Goal: Task Accomplishment & Management: Complete application form

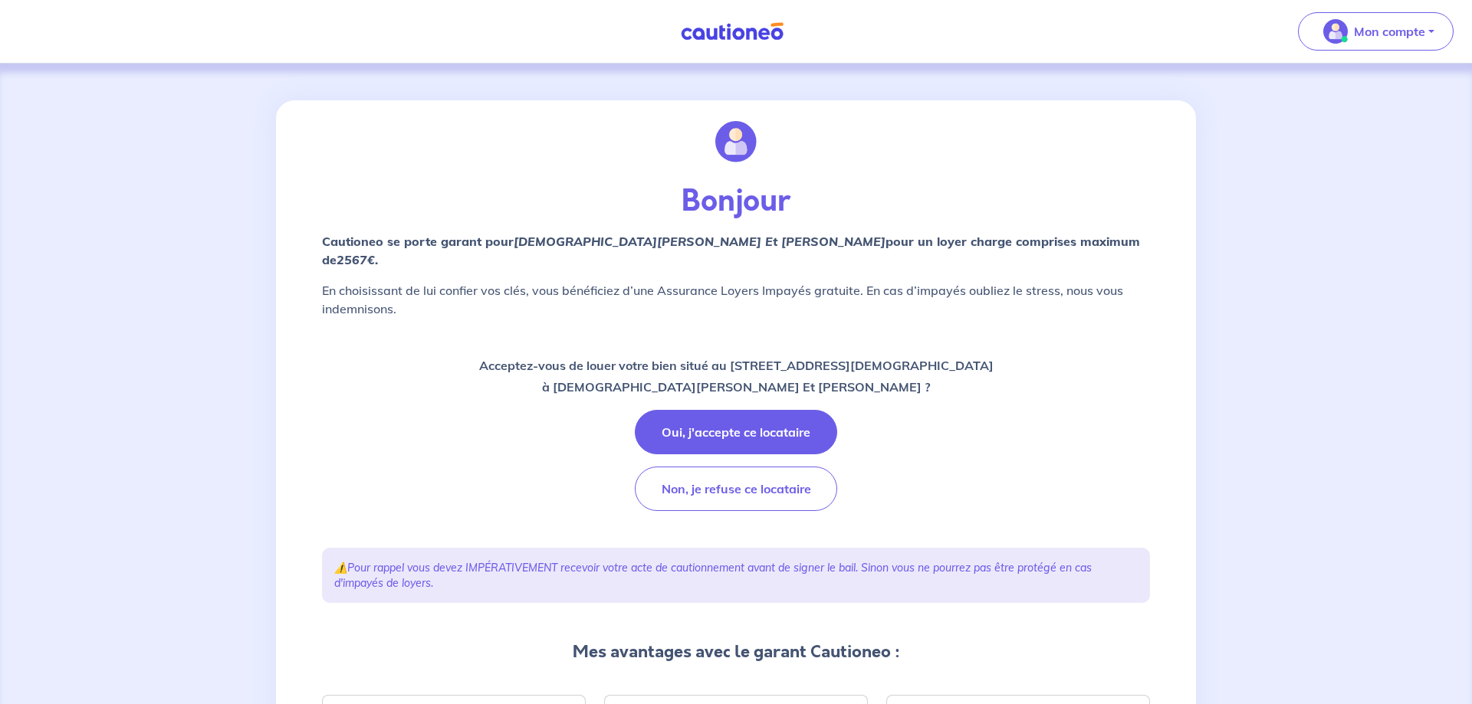
click at [767, 415] on button "Oui, j'accepte ce locataire" at bounding box center [736, 432] width 202 height 44
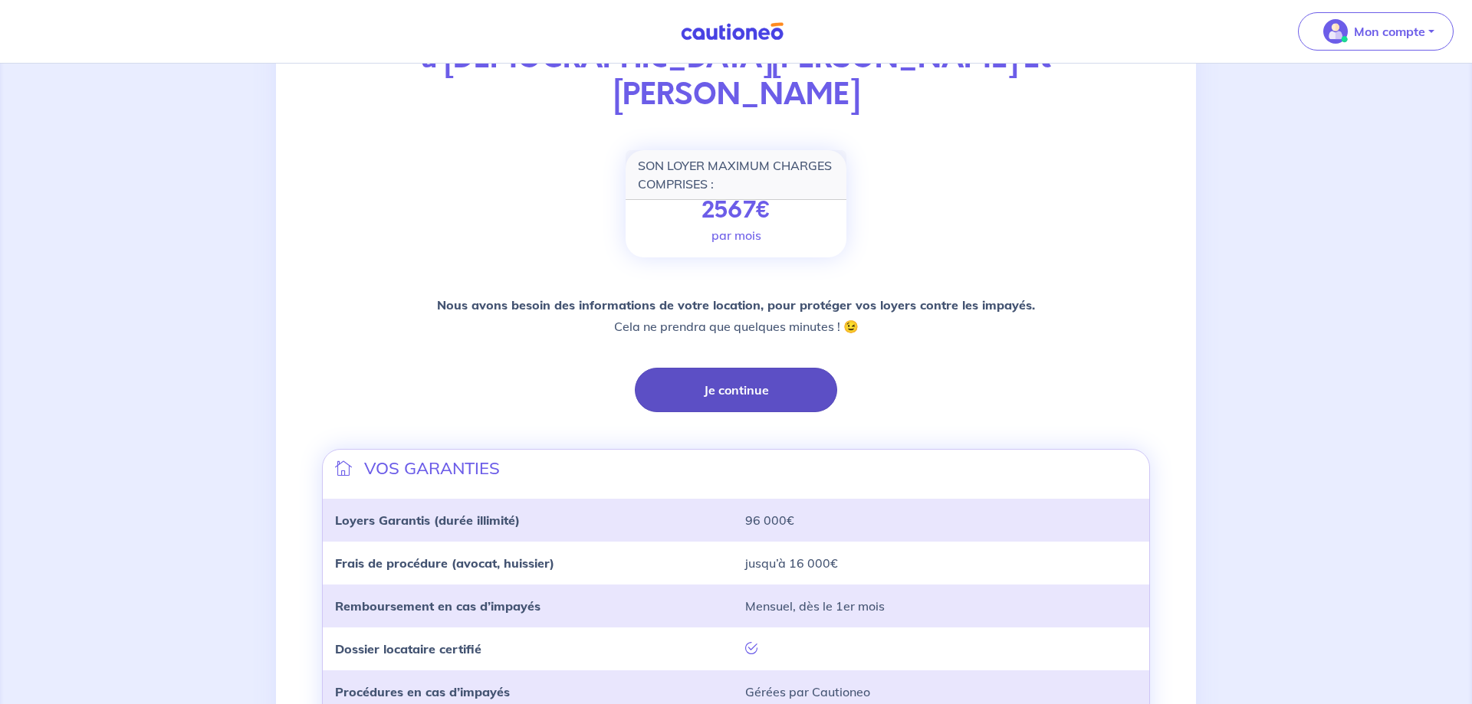
scroll to position [162, 0]
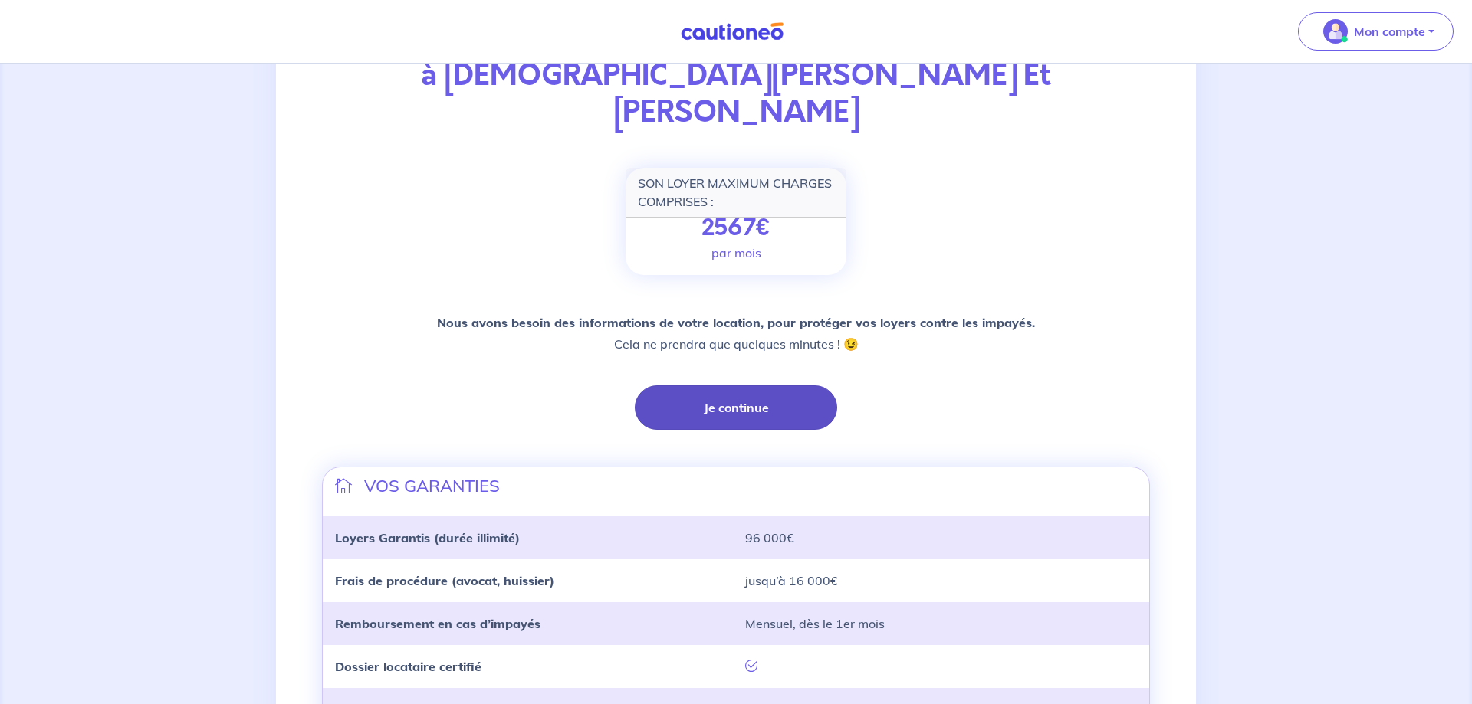
click at [767, 386] on button "Je continue" at bounding box center [736, 408] width 202 height 44
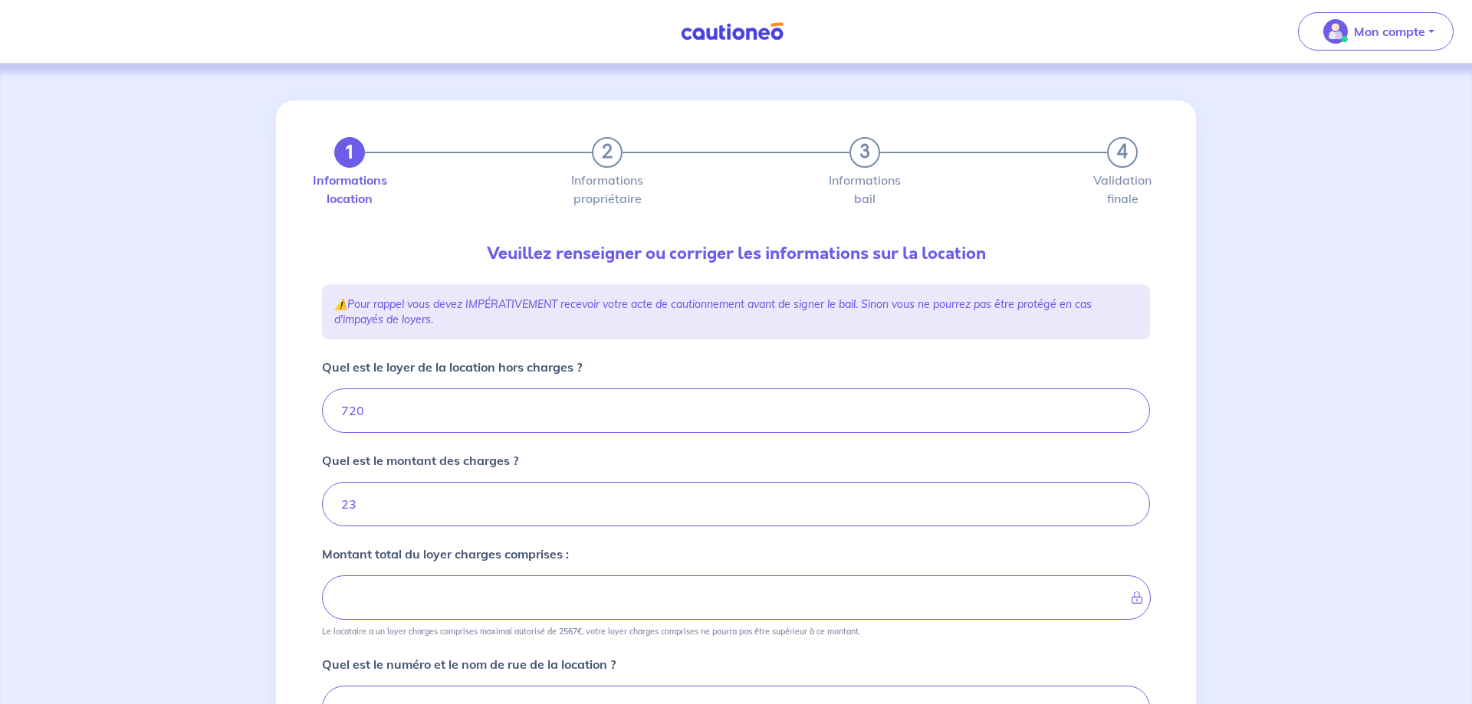
type input "743"
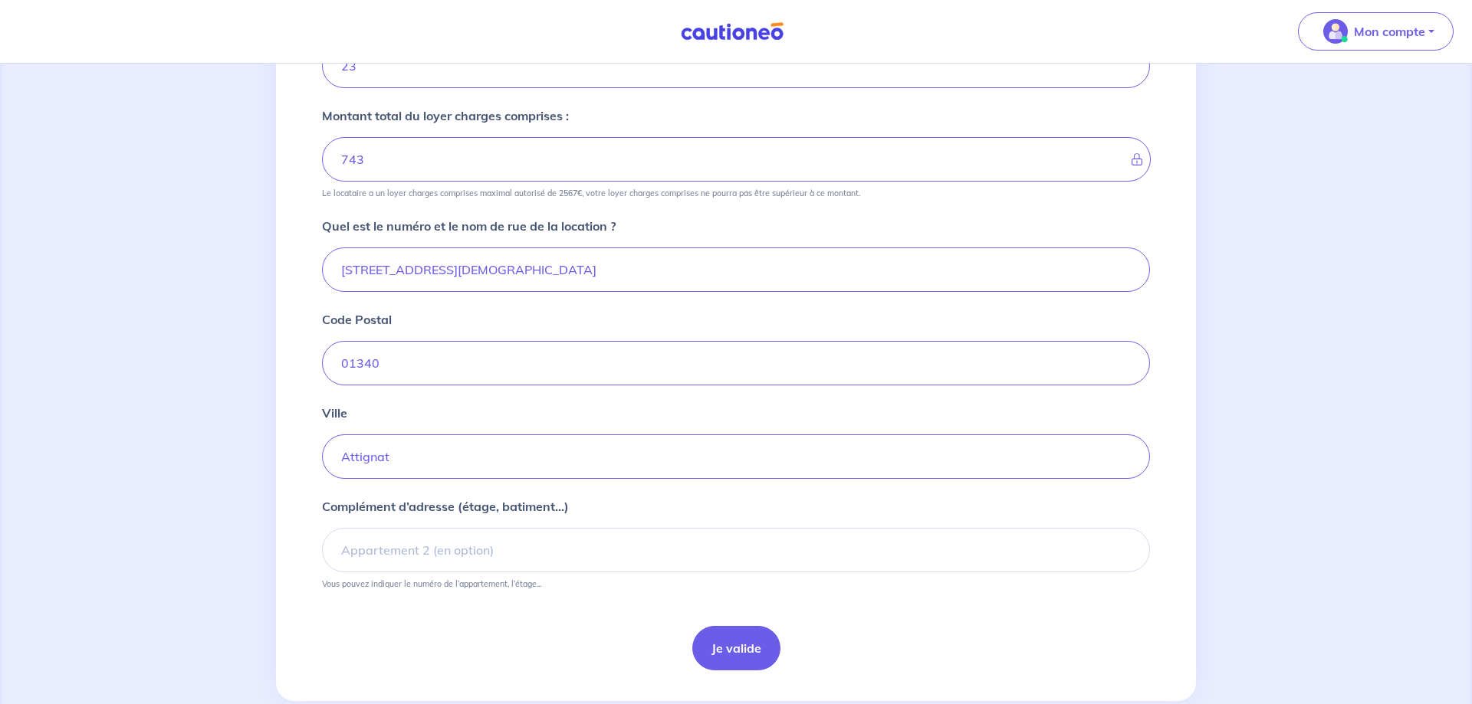
scroll to position [469, 0]
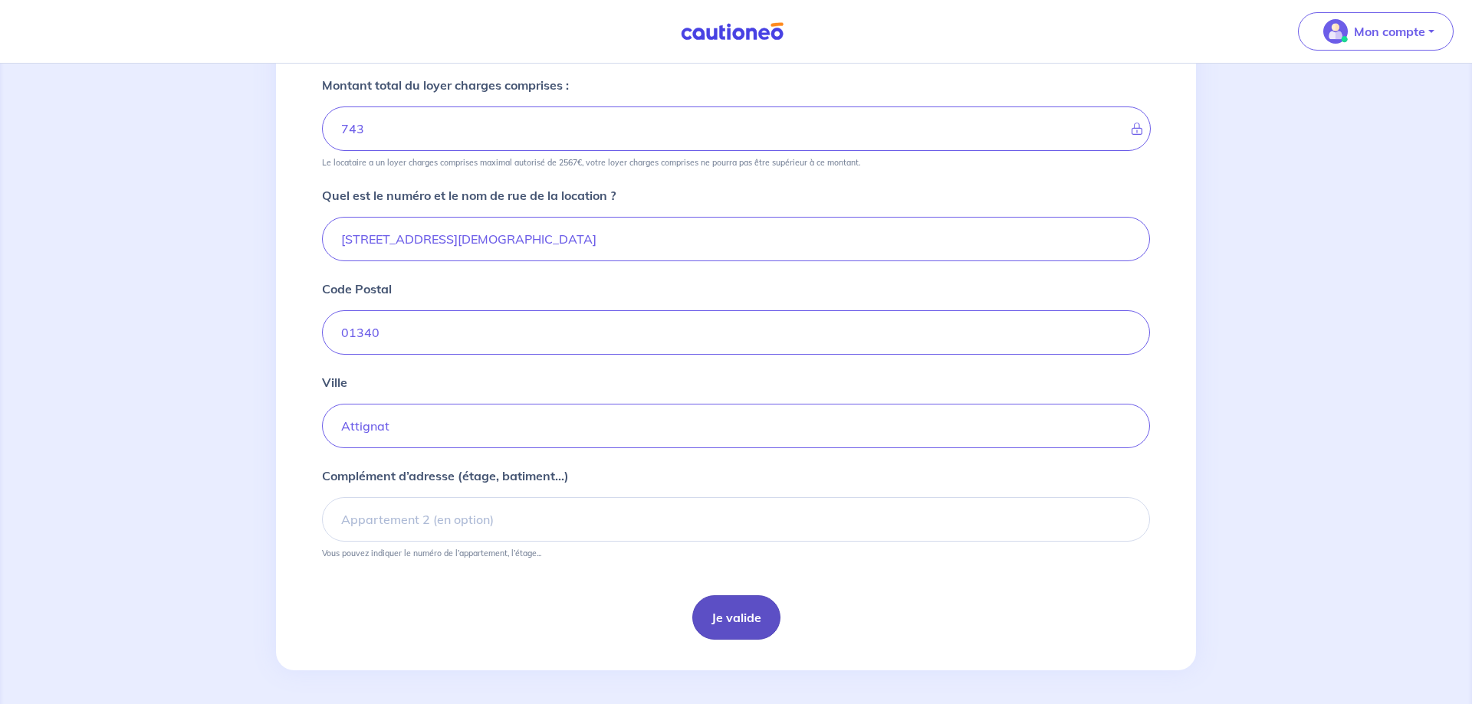
click at [716, 622] on button "Je valide" at bounding box center [736, 618] width 88 height 44
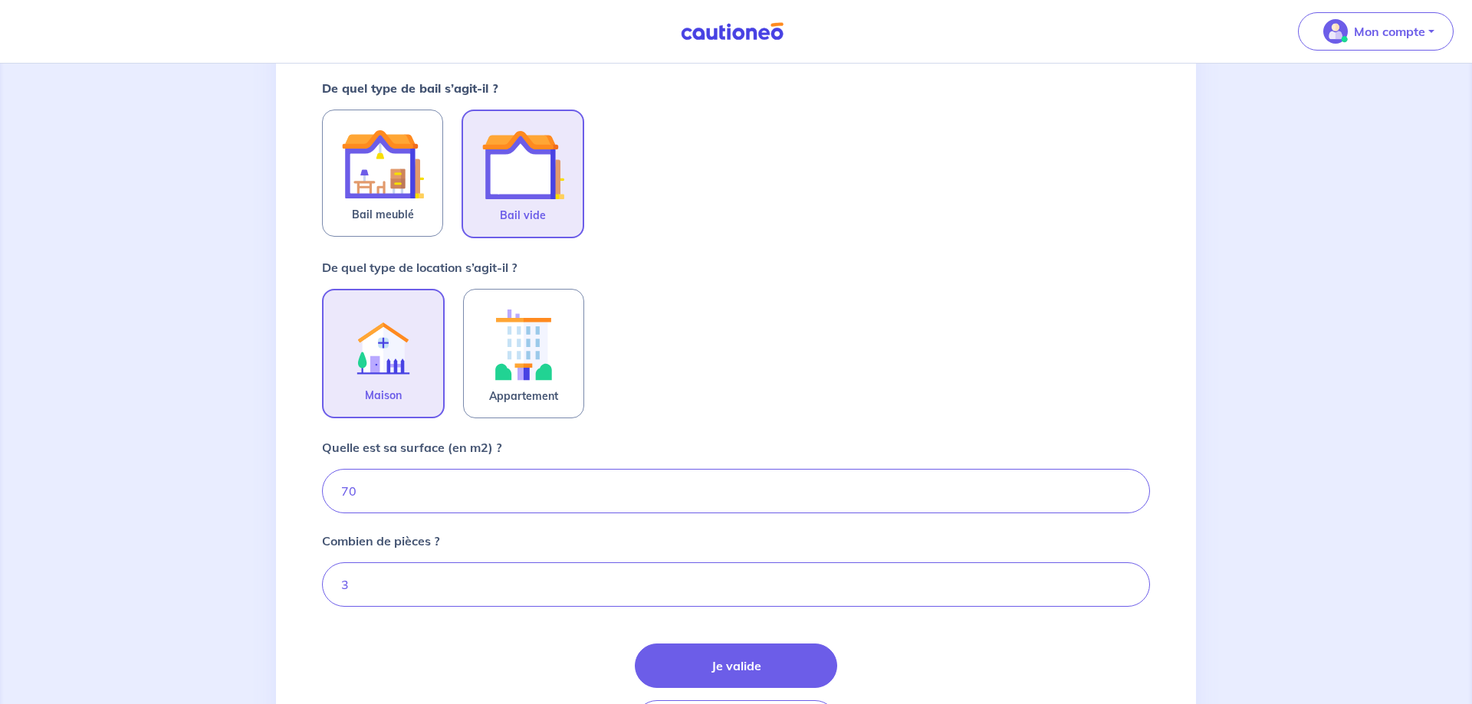
scroll to position [313, 0]
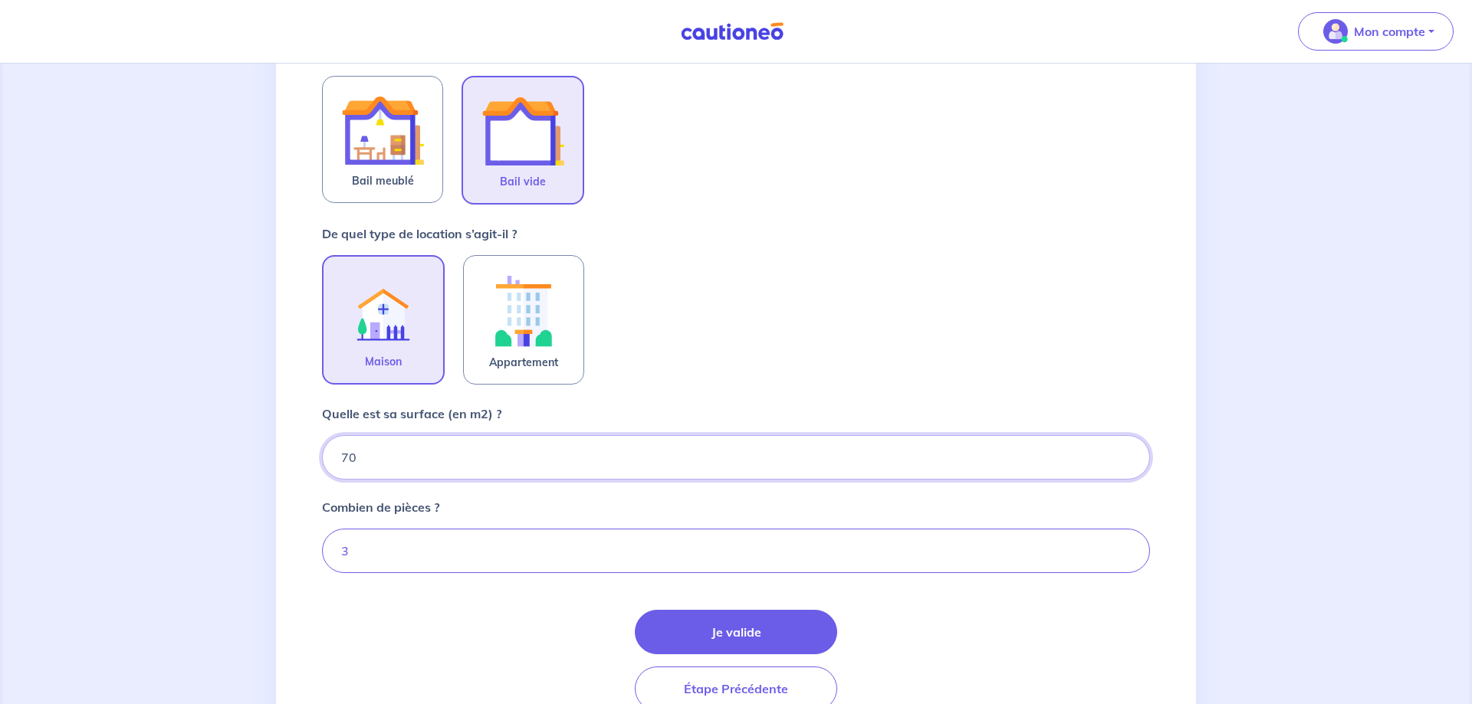
click at [499, 461] on input "70" at bounding box center [736, 457] width 828 height 44
type input "70.86"
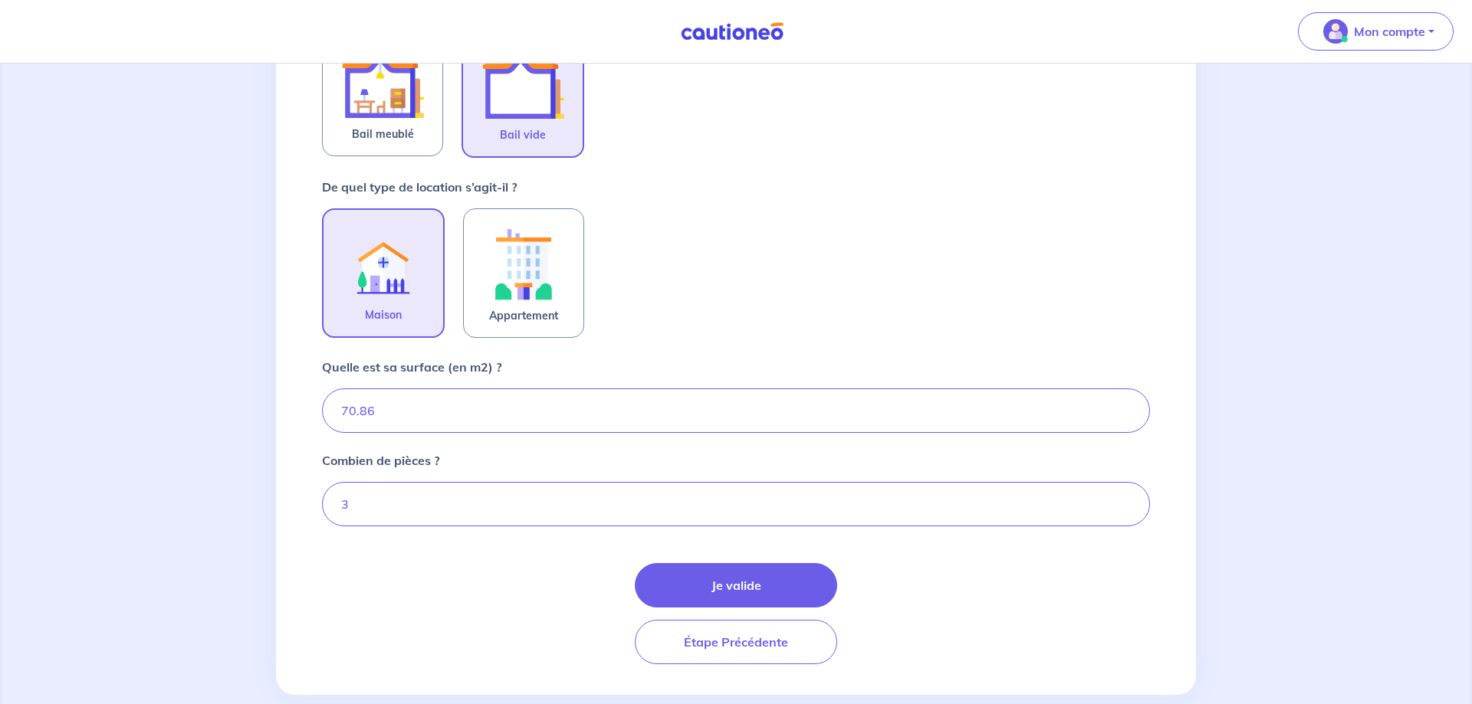
scroll to position [387, 0]
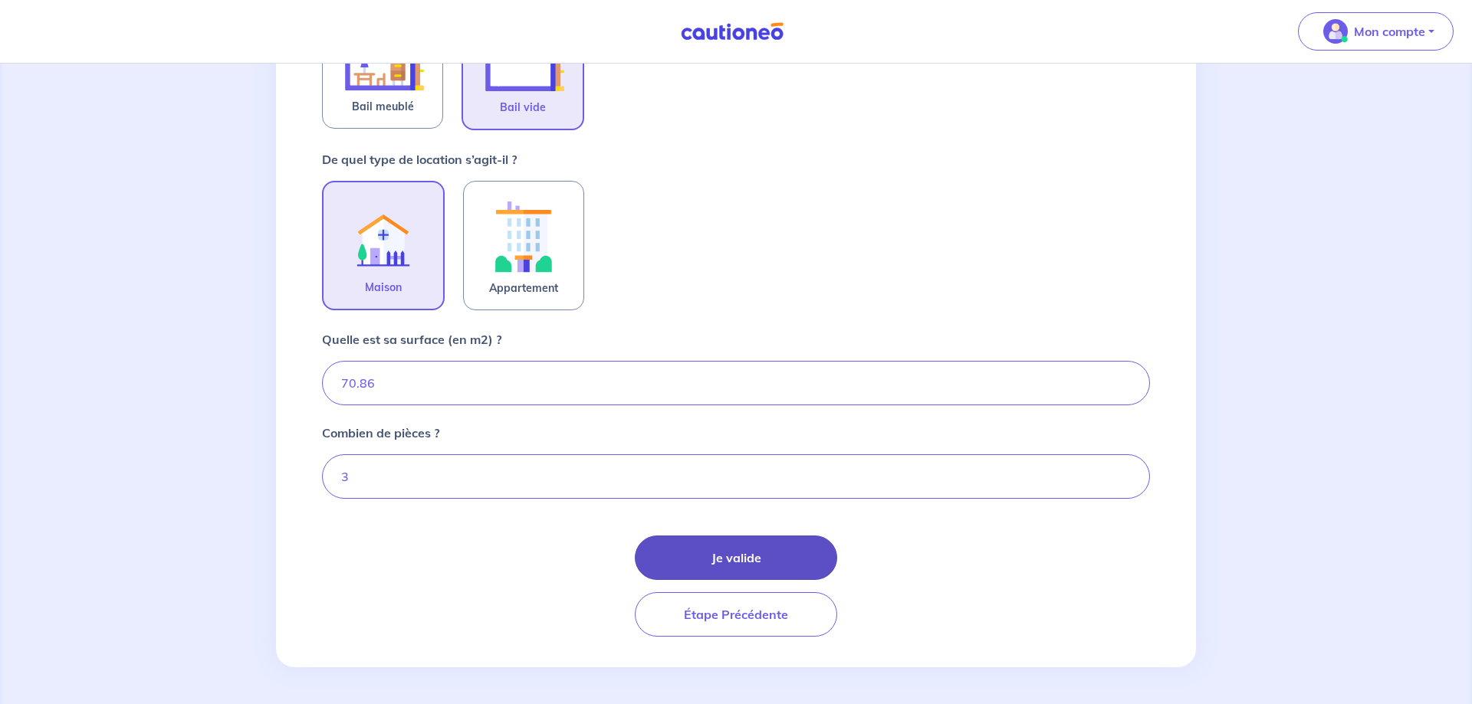
click at [699, 561] on button "Je valide" at bounding box center [736, 558] width 202 height 44
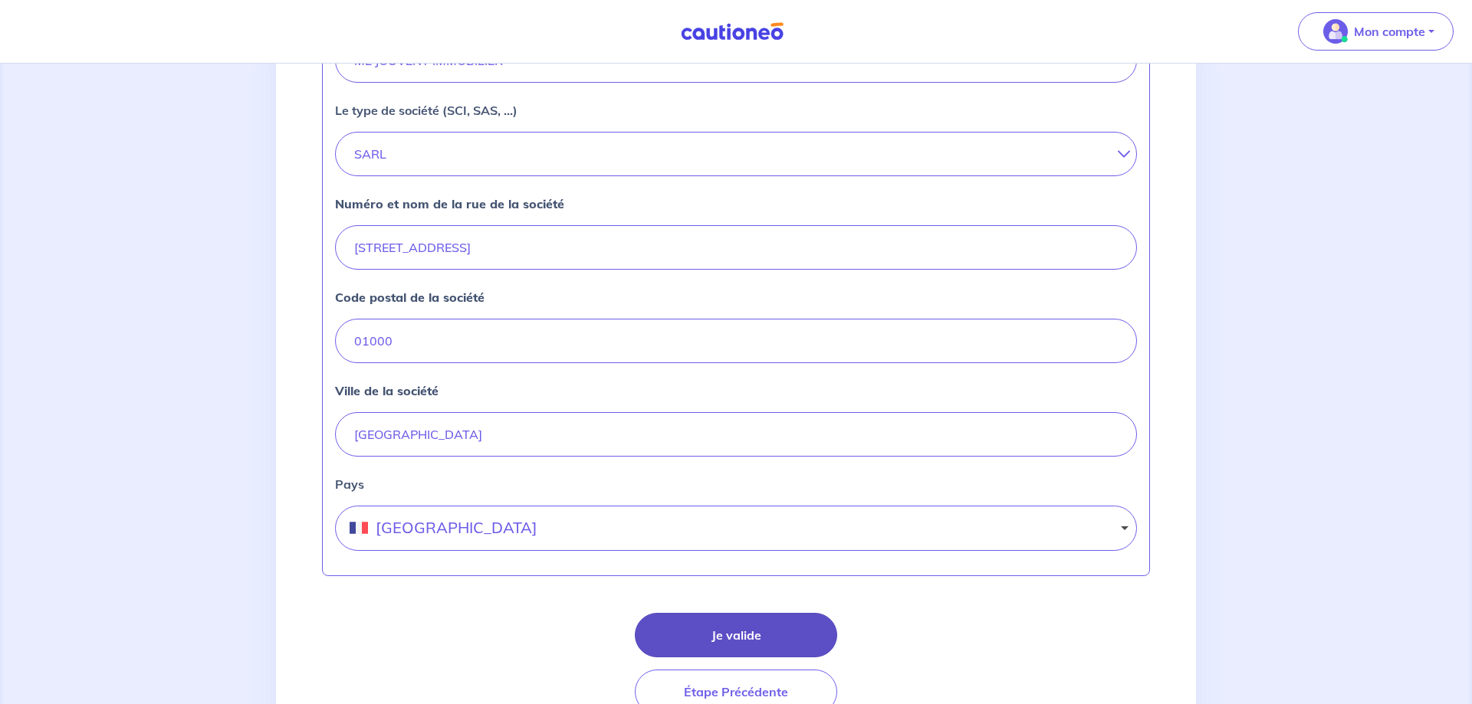
scroll to position [547, 0]
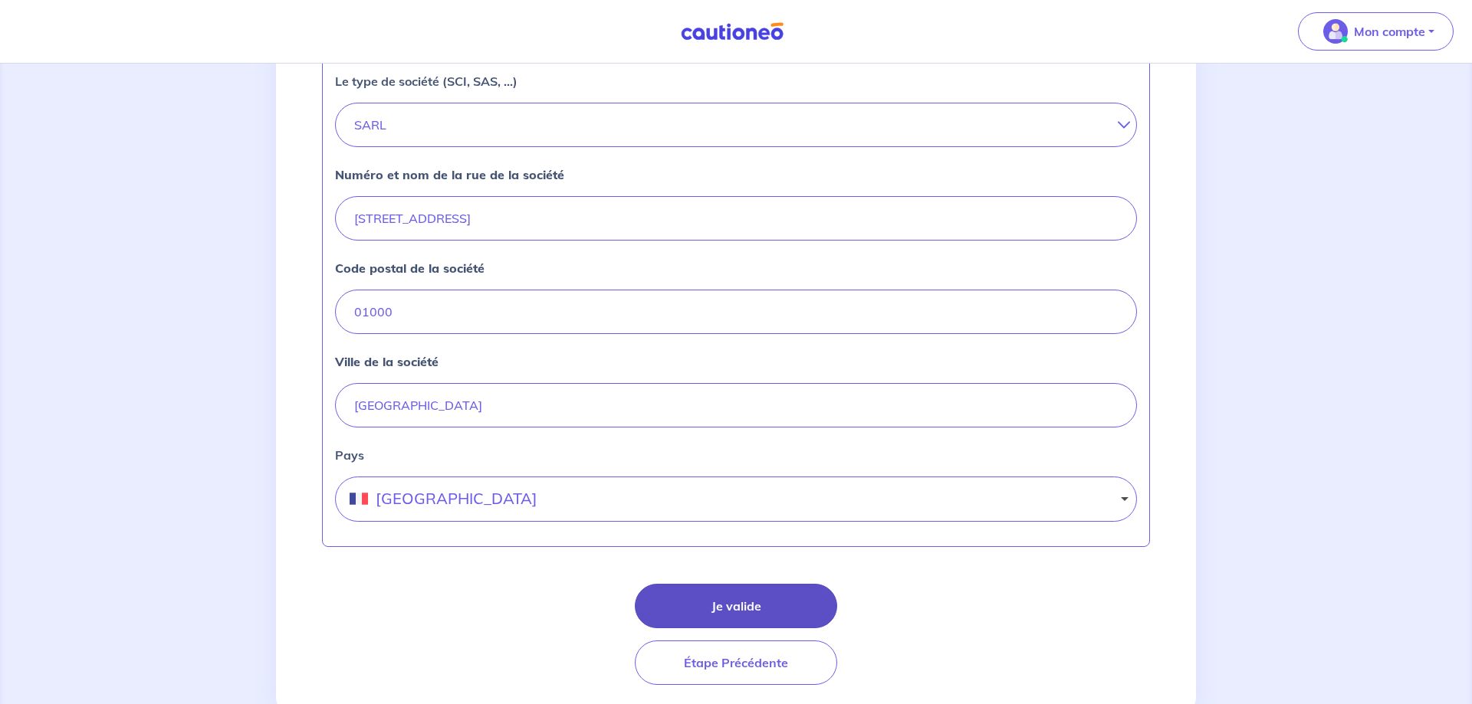
click at [744, 610] on button "Je valide" at bounding box center [736, 606] width 202 height 44
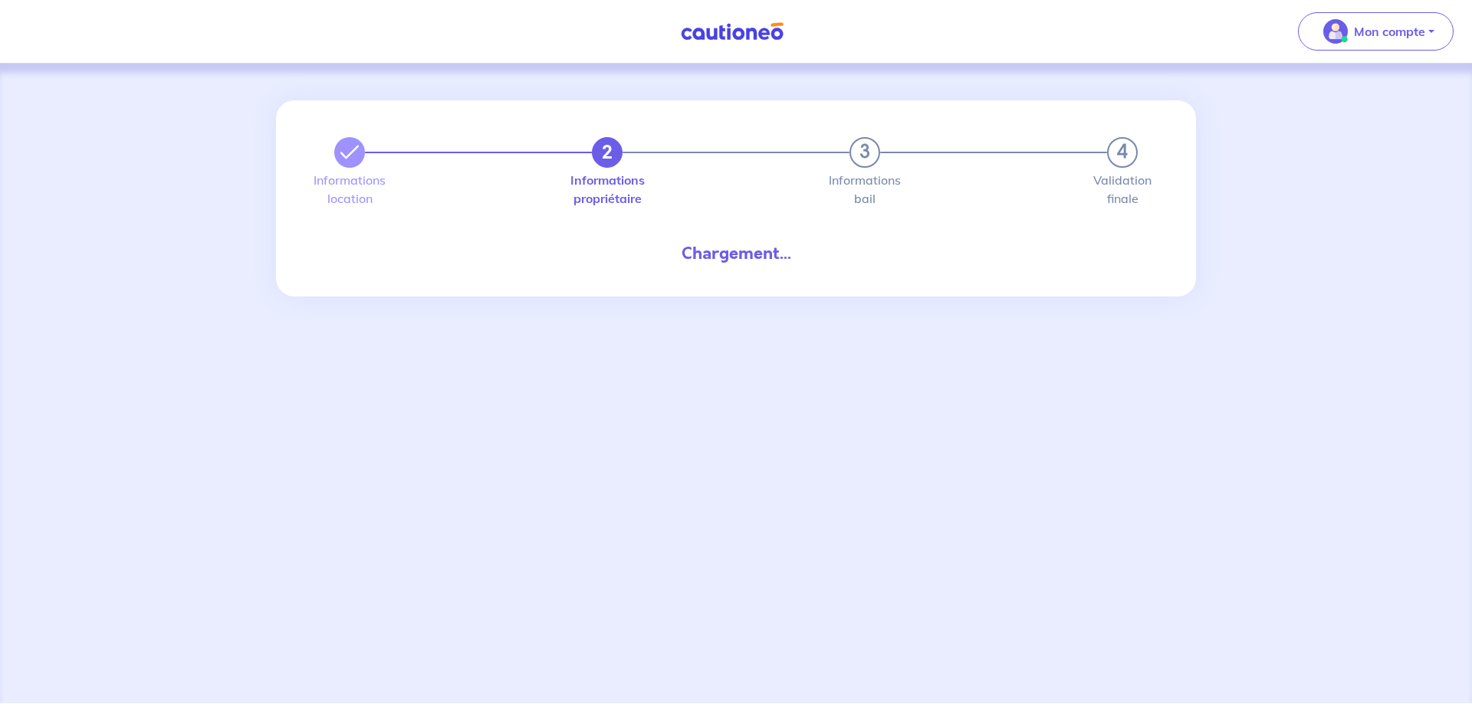
select select "FR"
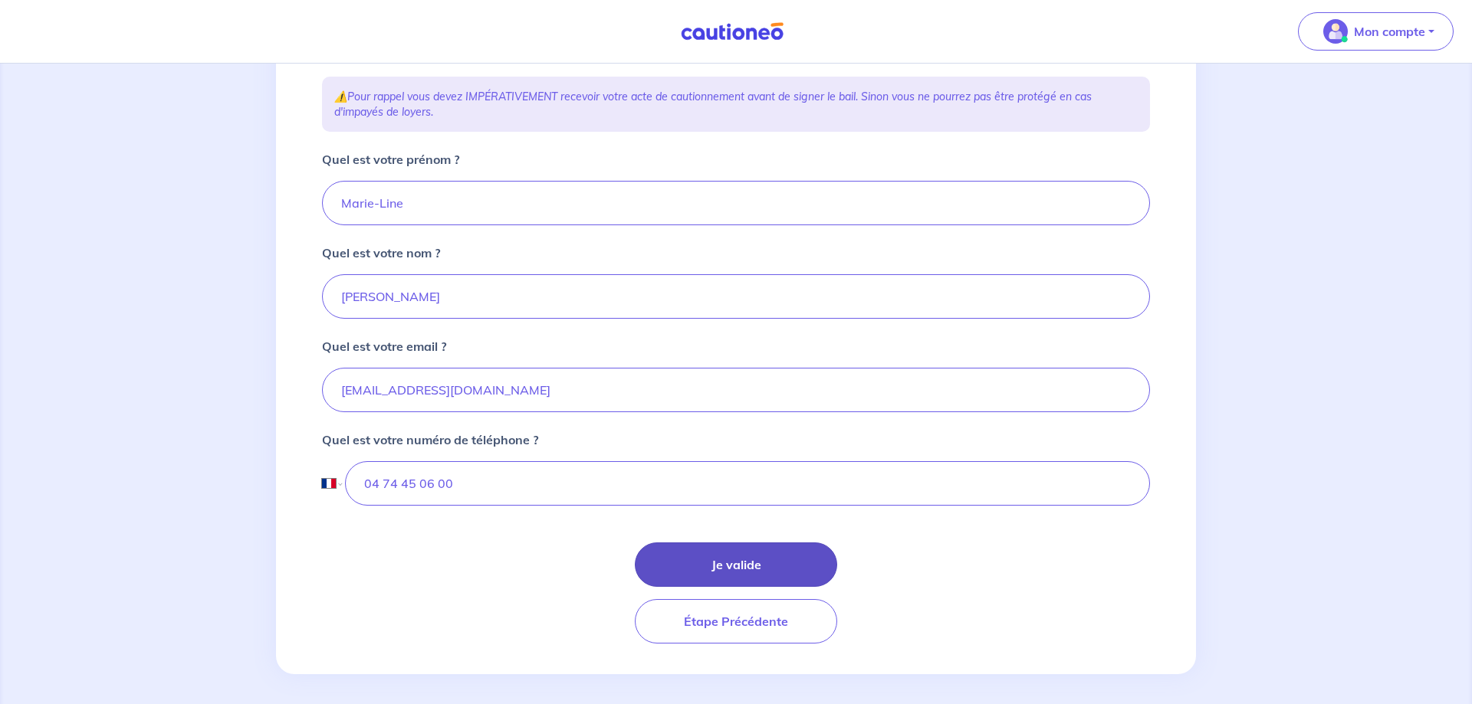
scroll to position [264, 0]
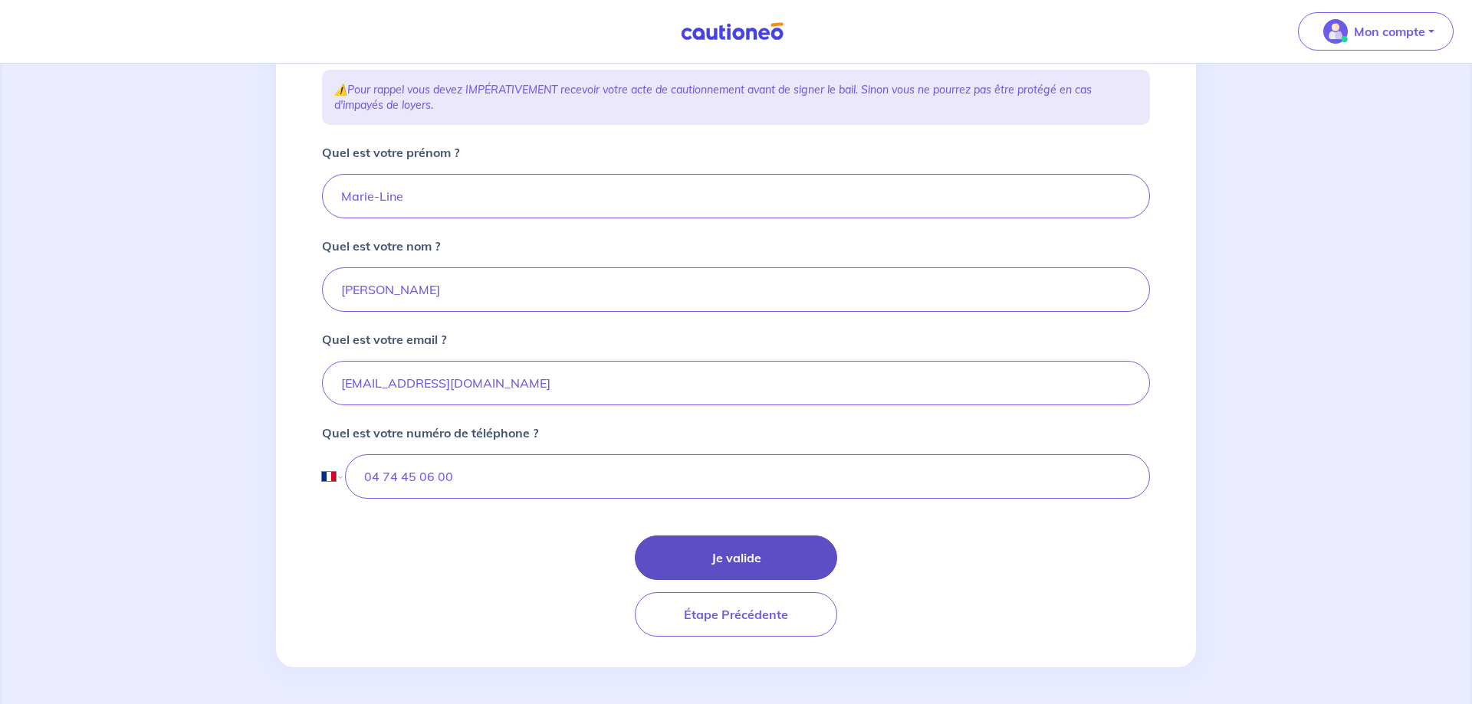
click at [742, 556] on button "Je valide" at bounding box center [736, 558] width 202 height 44
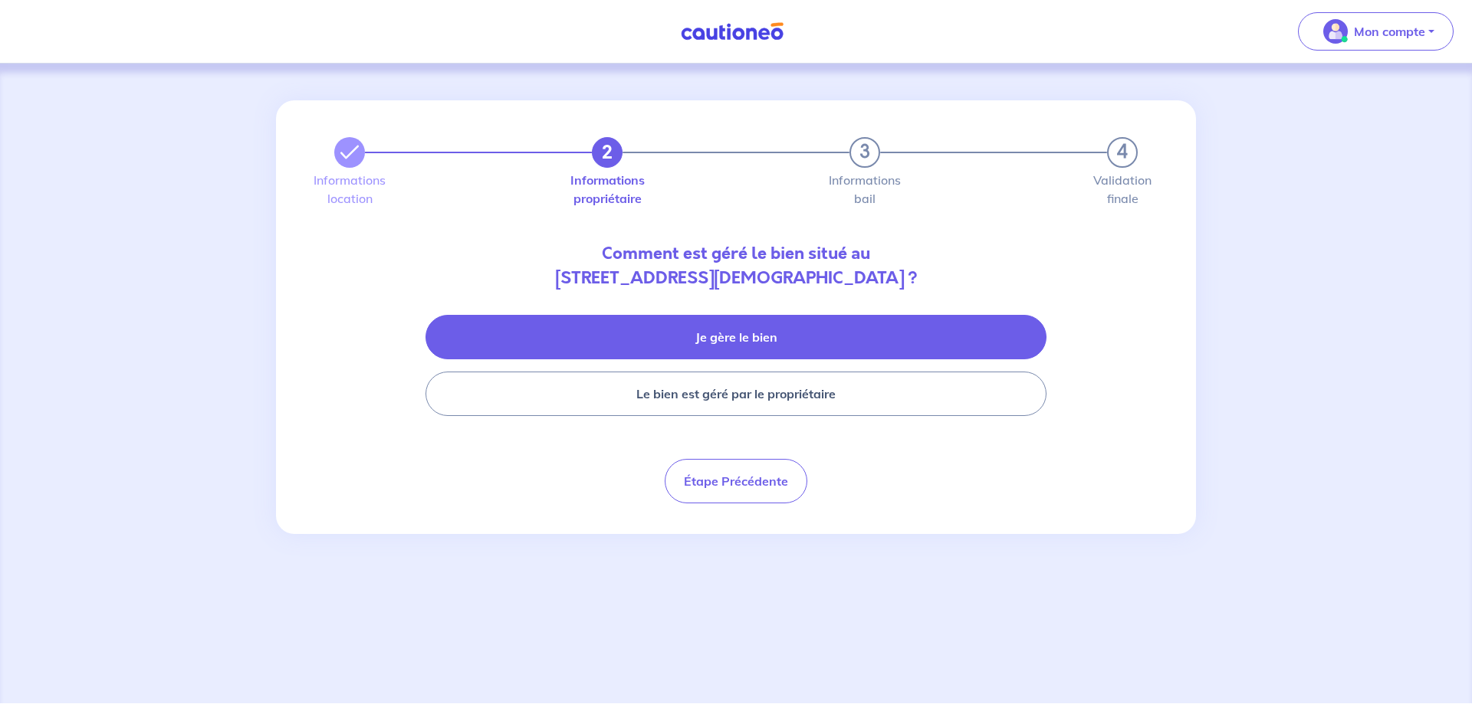
click at [809, 341] on button "Je gère le bien" at bounding box center [735, 337] width 621 height 44
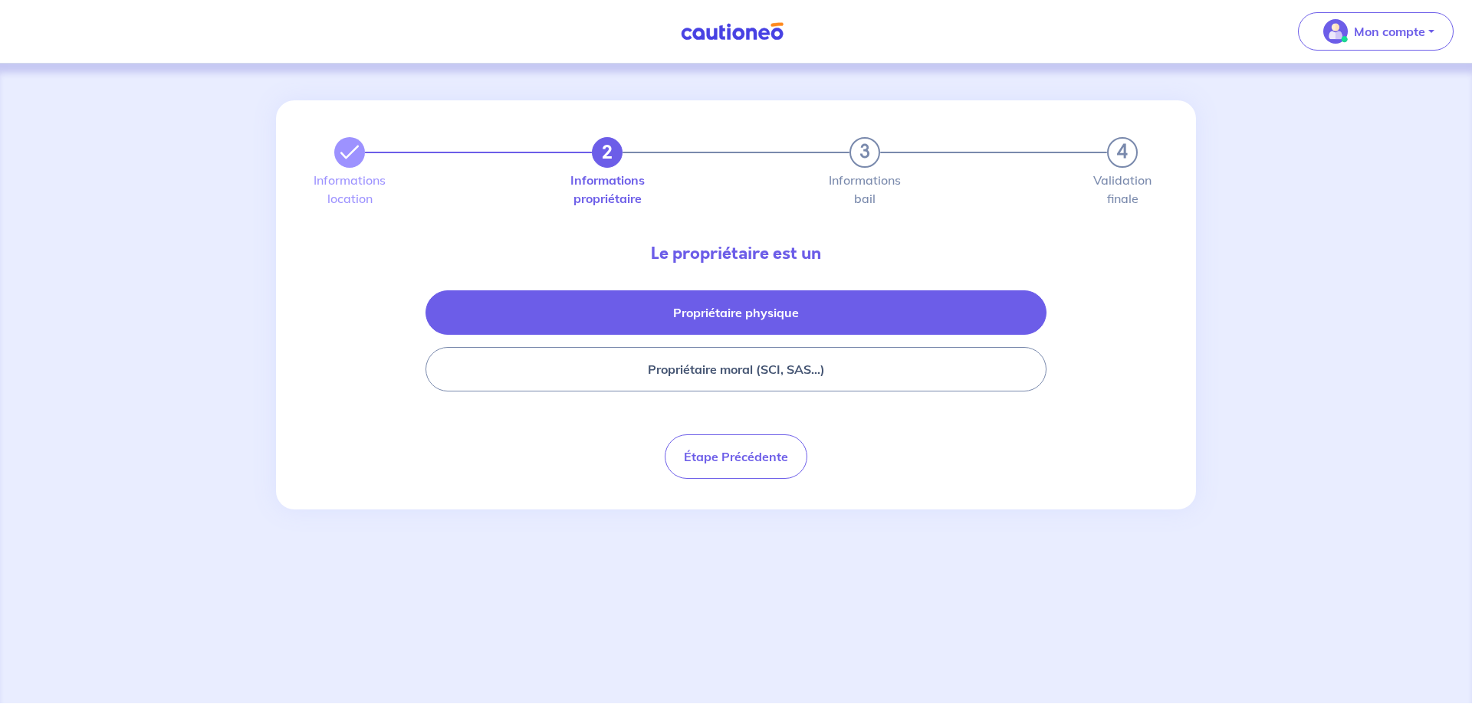
click at [780, 323] on button "Propriétaire physique" at bounding box center [735, 312] width 621 height 44
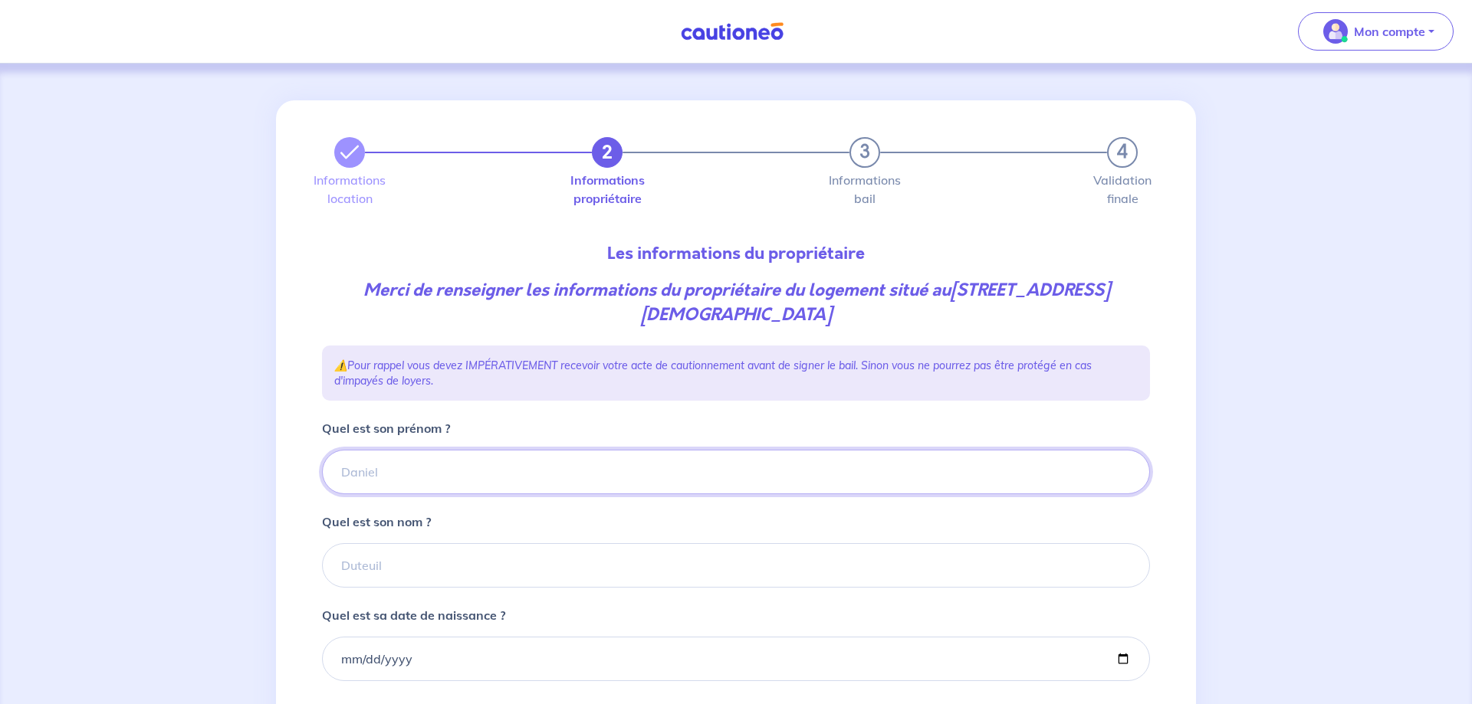
click at [551, 470] on input "Quel est son prénom ?" at bounding box center [736, 472] width 828 height 44
type input "Patrick"
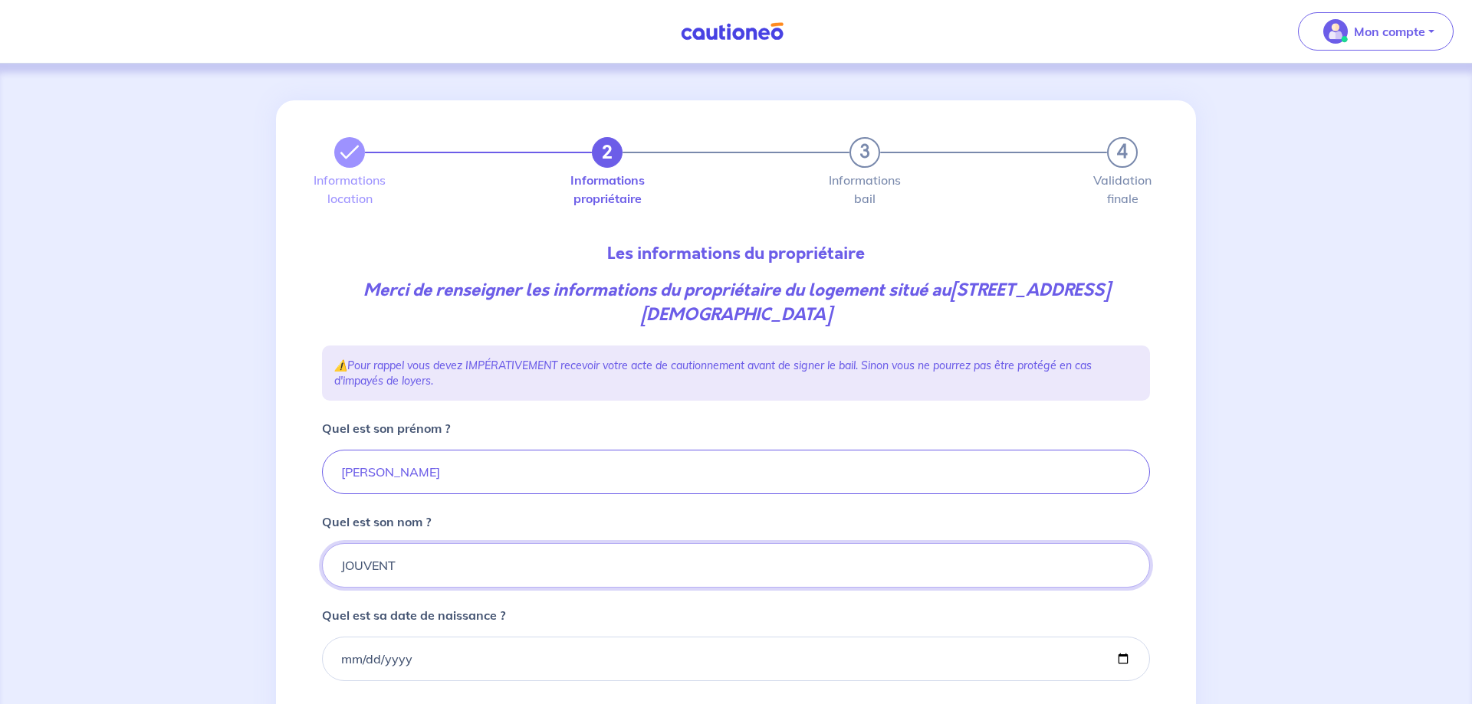
type input "JOUVENT"
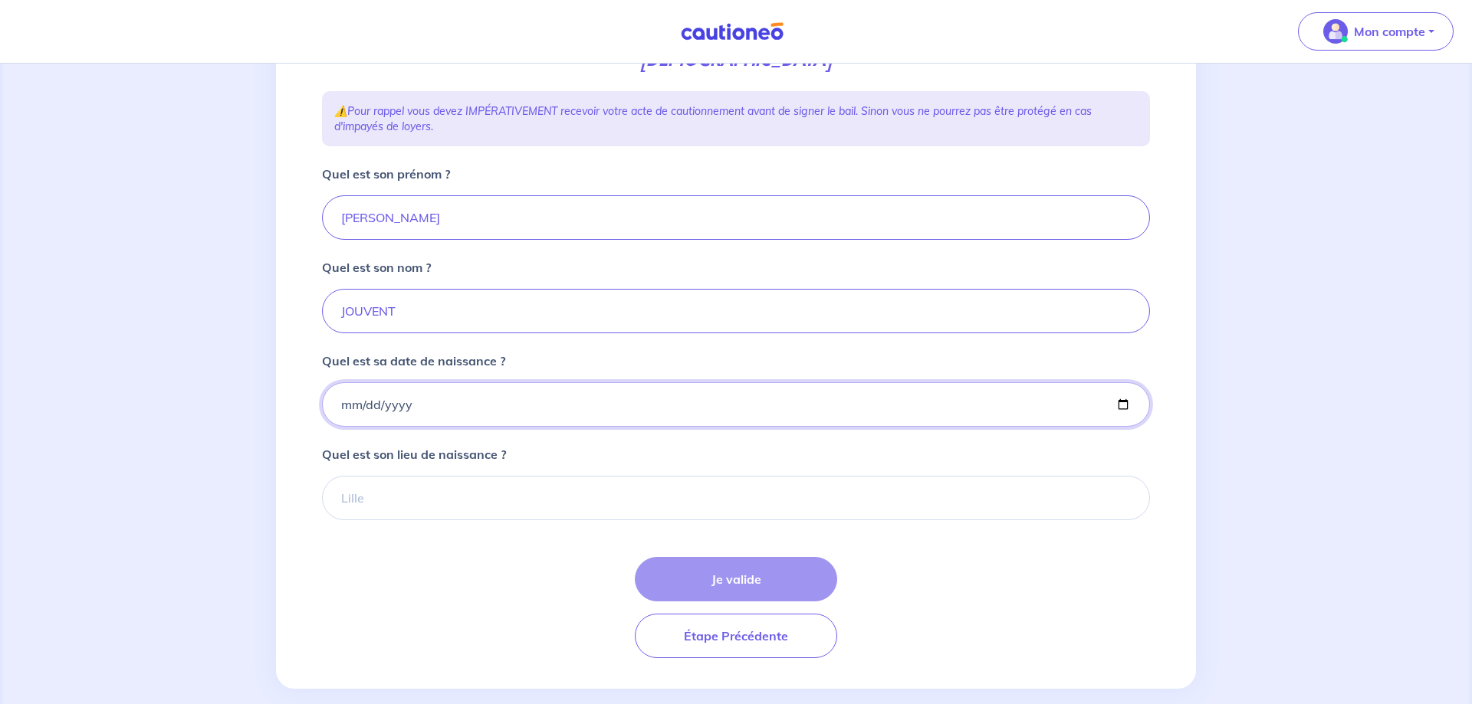
scroll to position [276, 0]
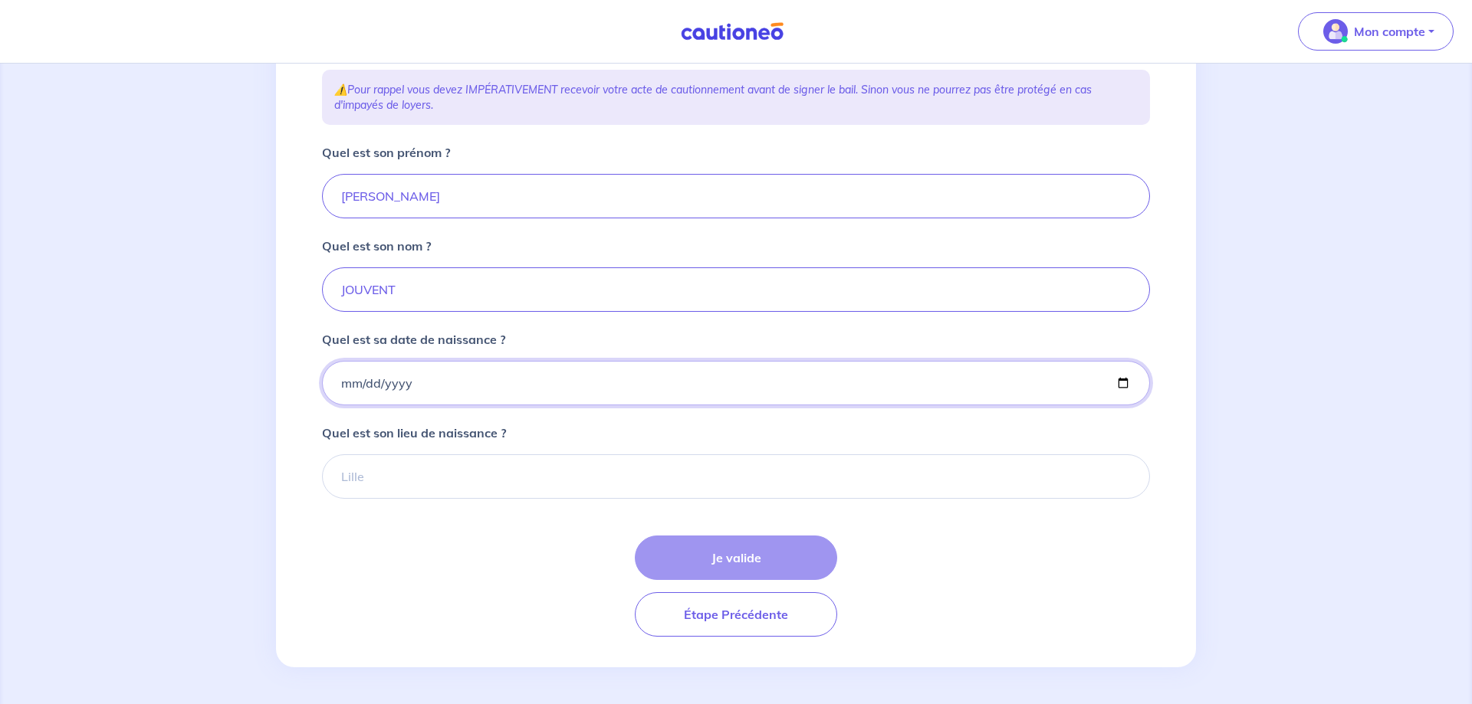
type input "1952-01-12"
click at [624, 481] on input "Quel est son lieu de naissance ?" at bounding box center [736, 477] width 828 height 44
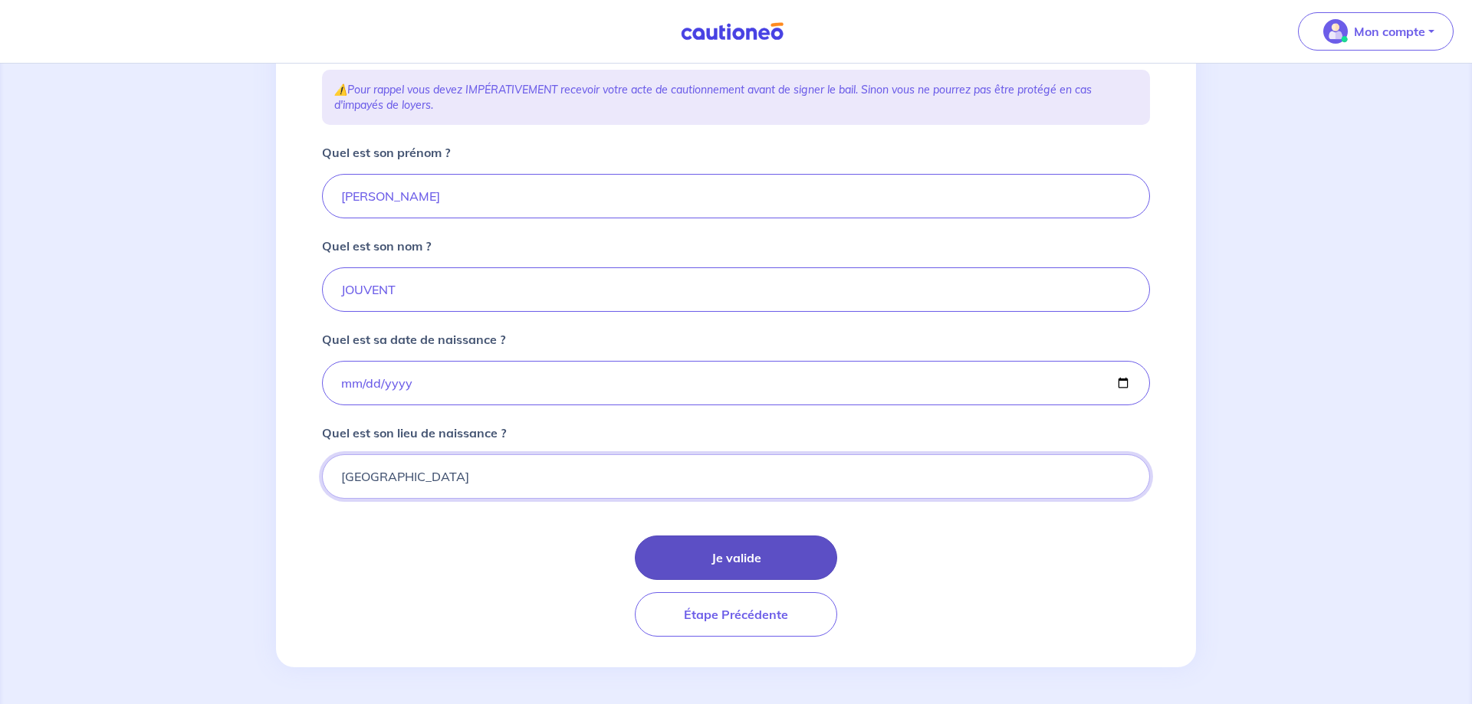
type input "Bourg-en-Bresse"
click at [697, 553] on button "Je valide" at bounding box center [736, 558] width 202 height 44
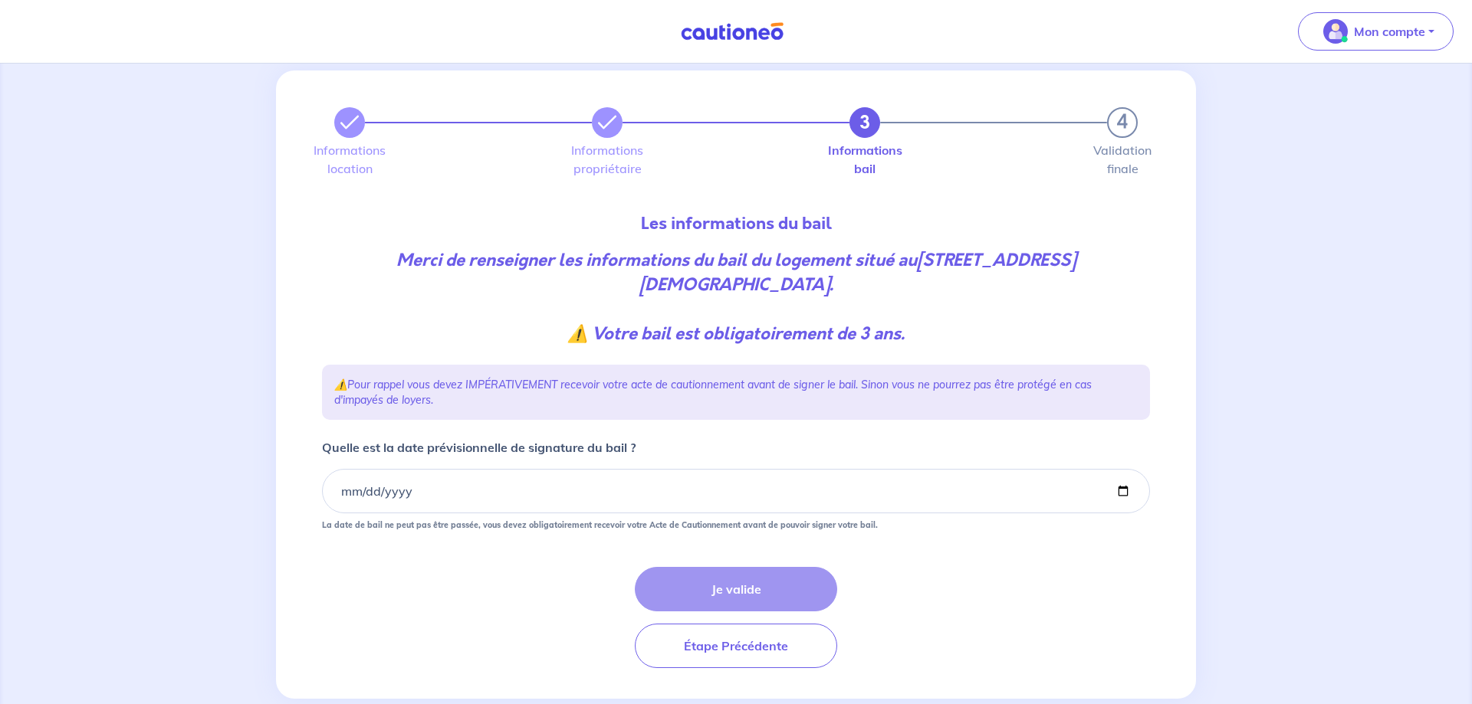
scroll to position [61, 0]
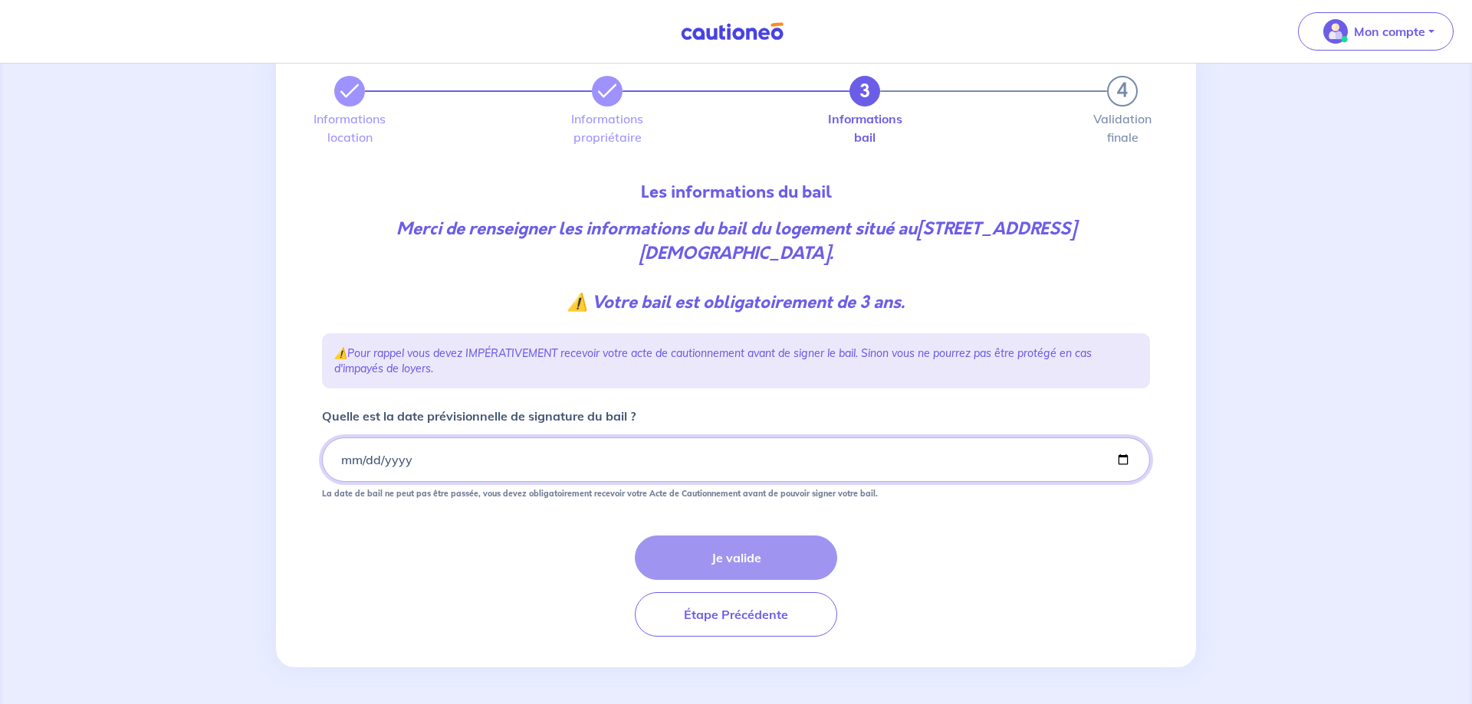
click at [478, 464] on input "Quelle est la date prévisionnelle de signature du bail ?" at bounding box center [736, 460] width 828 height 44
type input "2025-11-20"
click at [663, 546] on button "Je valide" at bounding box center [736, 558] width 202 height 44
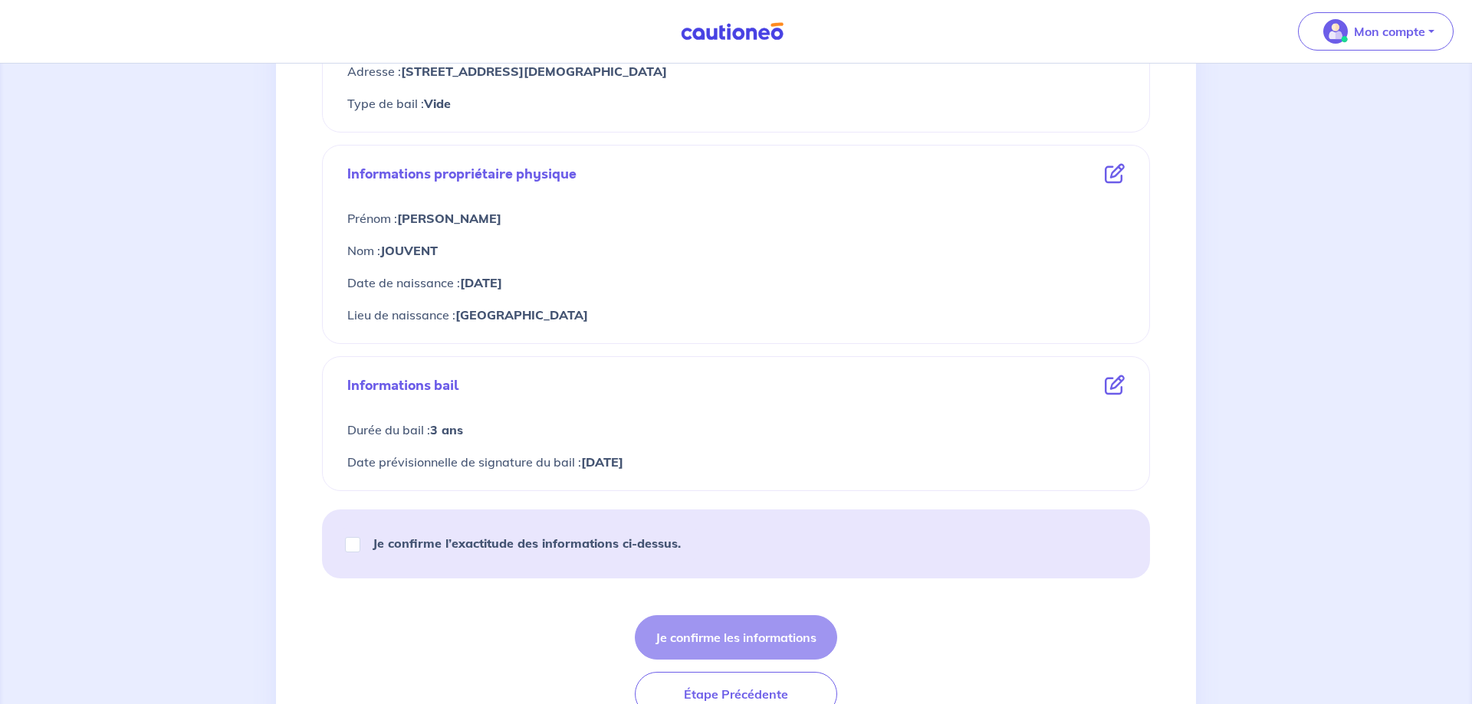
scroll to position [549, 0]
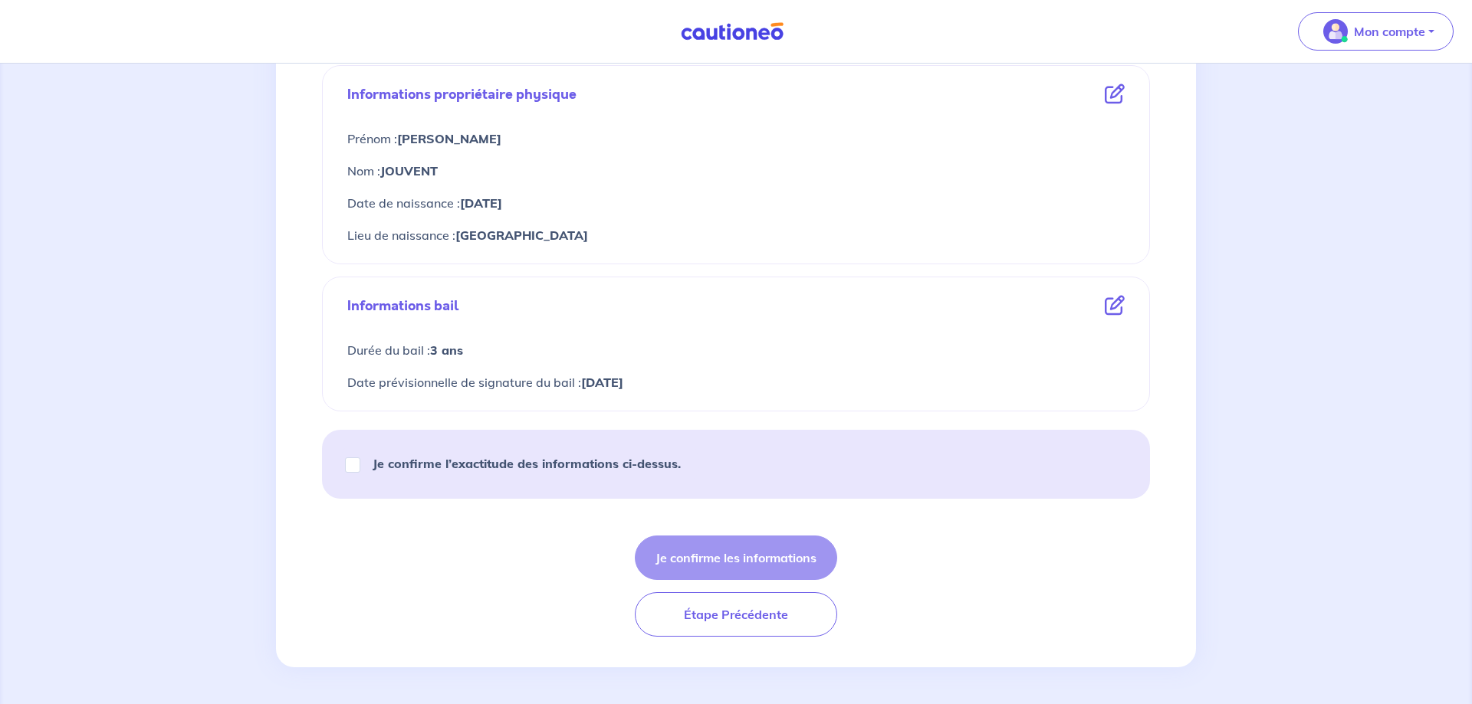
click at [534, 468] on strong "Je confirme l’exactitude des informations ci-dessus." at bounding box center [527, 463] width 308 height 15
click at [360, 468] on input "Je confirme l’exactitude des informations ci-dessus." at bounding box center [352, 465] width 15 height 15
checkbox input "true"
click at [734, 547] on button "Je confirme les informations" at bounding box center [736, 558] width 202 height 44
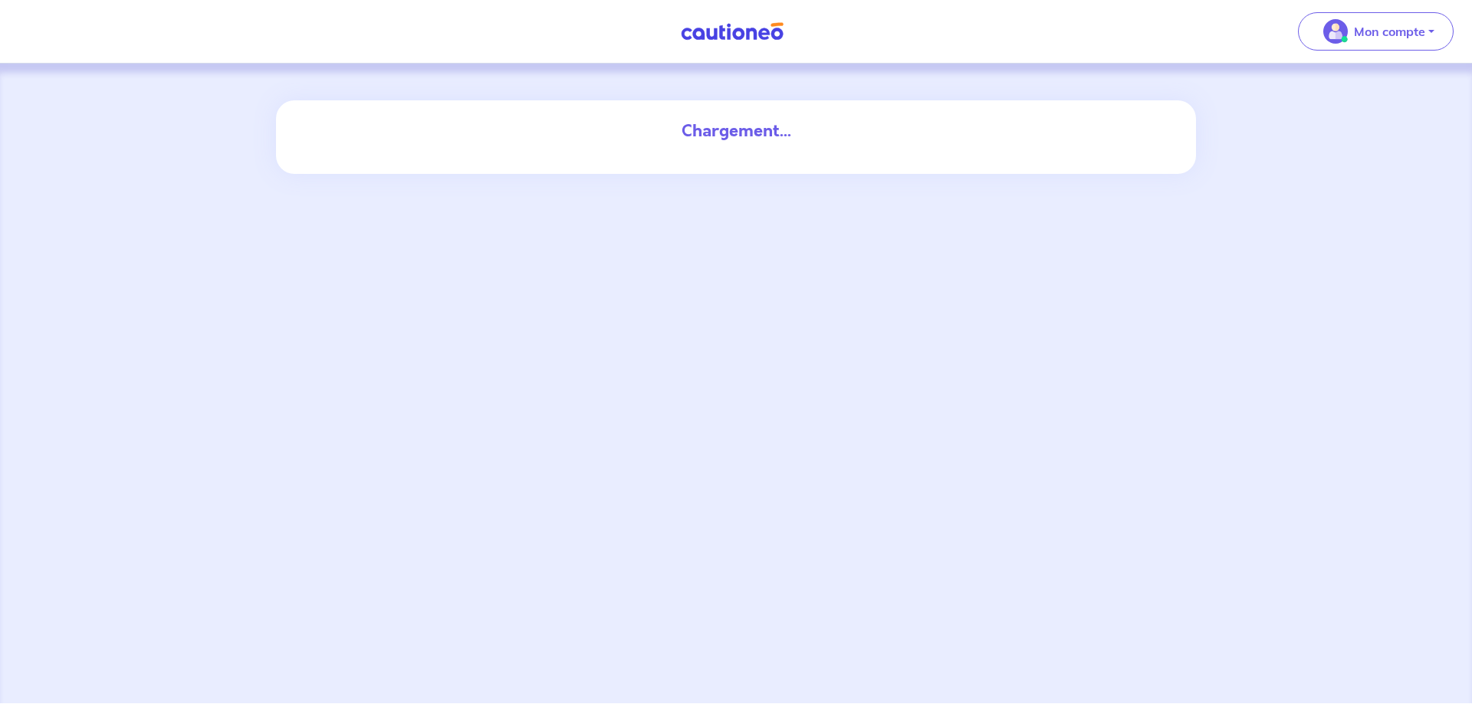
click at [507, 130] on div "Chargement..." at bounding box center [736, 131] width 828 height 25
click at [705, 153] on div "Chargement..." at bounding box center [736, 130] width 846 height 61
click at [701, 146] on div "Chargement..." at bounding box center [736, 130] width 846 height 61
click at [750, 126] on div "Chargement..." at bounding box center [736, 131] width 828 height 25
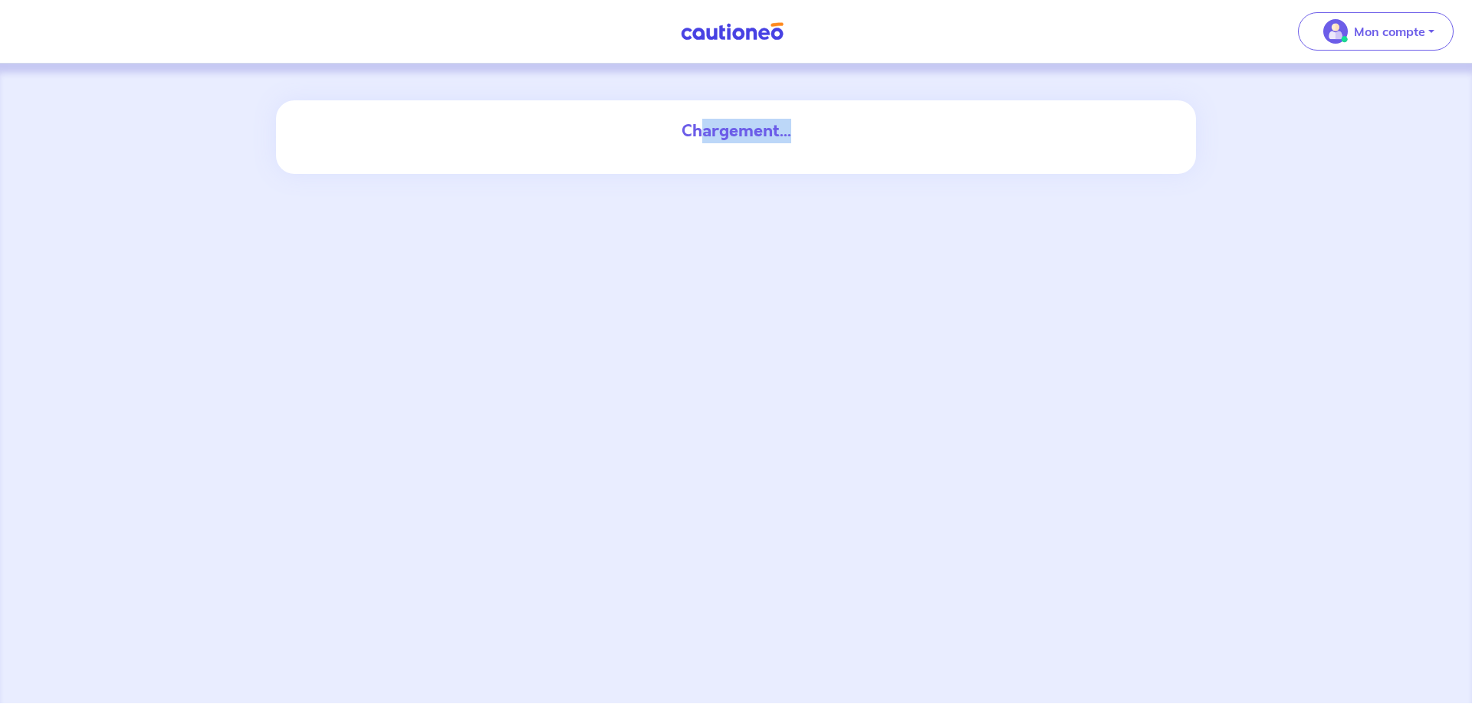
drag, startPoint x: 739, startPoint y: 127, endPoint x: 850, endPoint y: 130, distance: 111.2
click at [850, 130] on div "Chargement..." at bounding box center [736, 131] width 828 height 25
drag, startPoint x: 642, startPoint y: 123, endPoint x: 829, endPoint y: 126, distance: 187.0
click at [829, 126] on div "Chargement..." at bounding box center [736, 131] width 828 height 25
click at [825, 132] on div "Chargement..." at bounding box center [736, 131] width 828 height 25
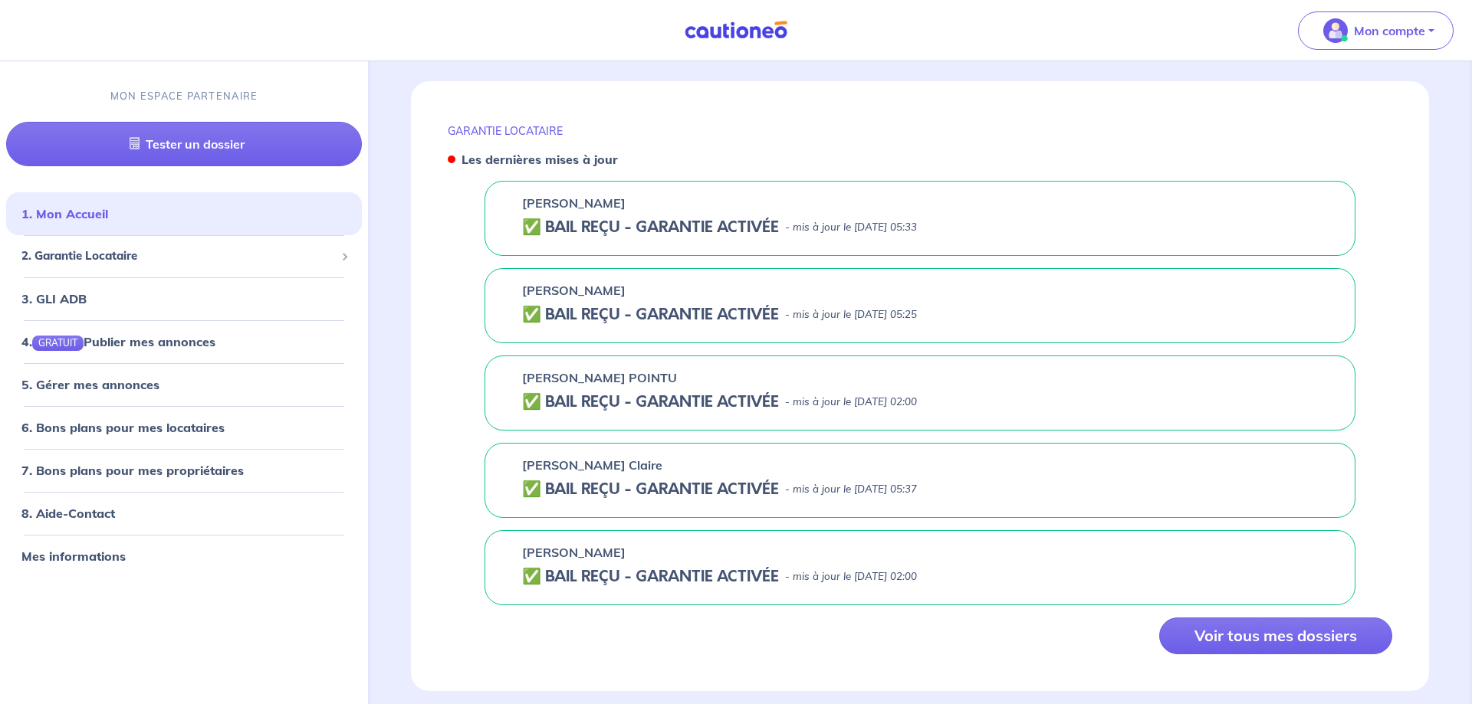
scroll to position [609, 0]
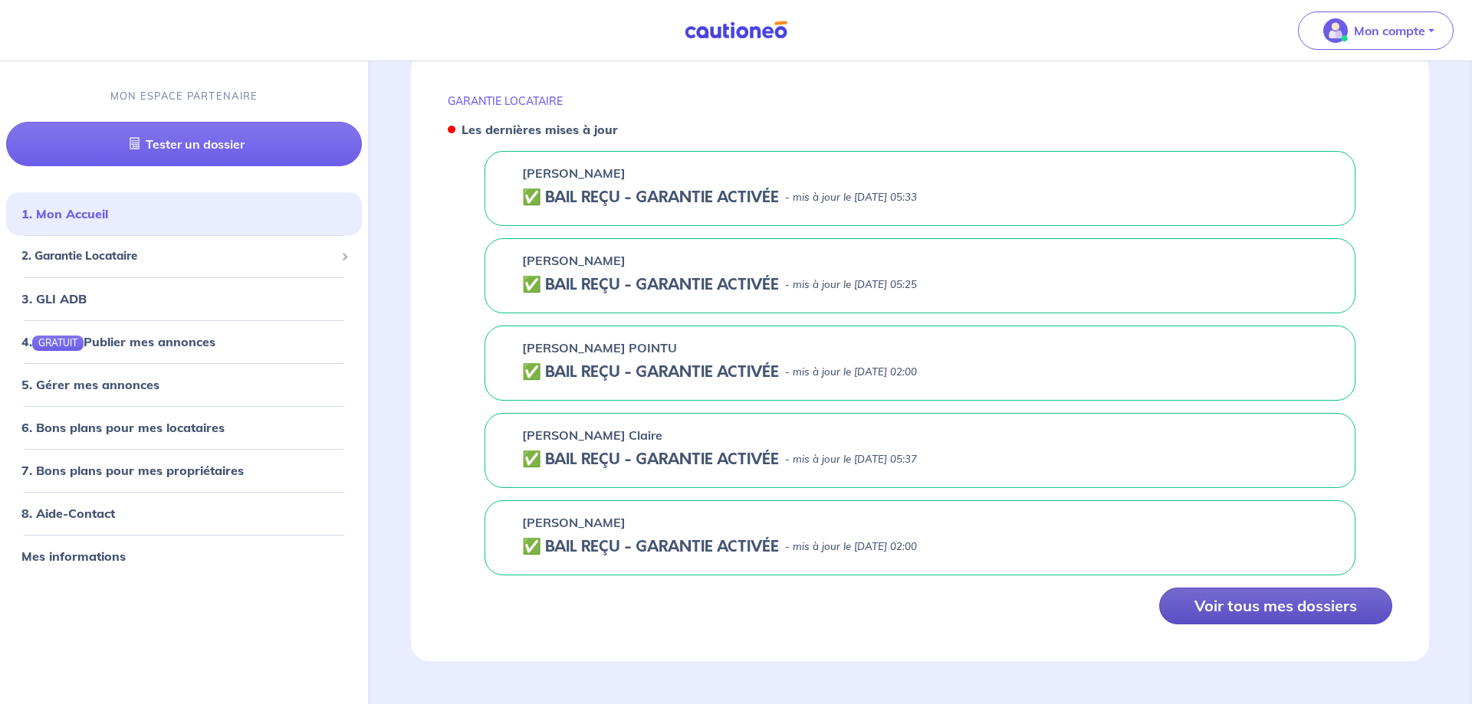
click at [1295, 618] on button "Voir tous mes dossiers" at bounding box center [1275, 606] width 233 height 37
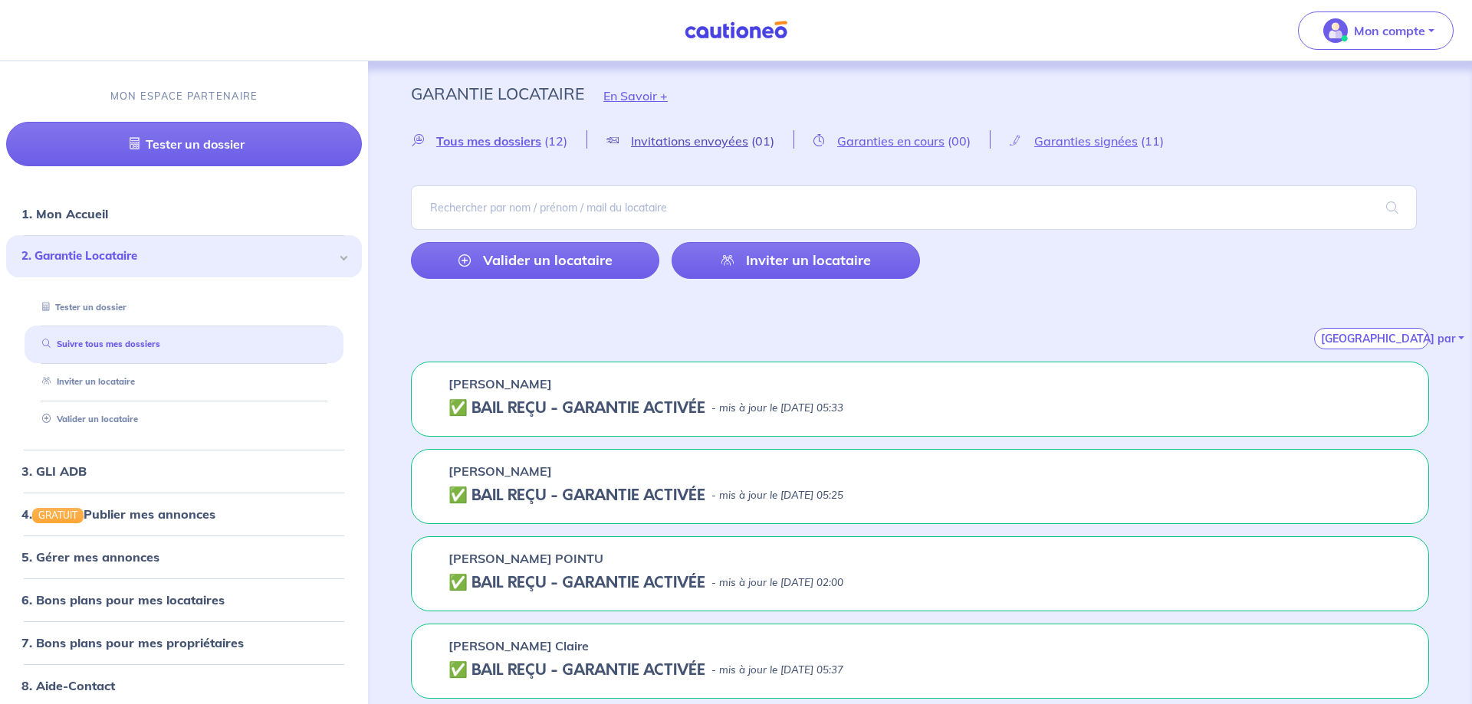
click at [654, 145] on span "Invitations envoyées" at bounding box center [689, 140] width 117 height 15
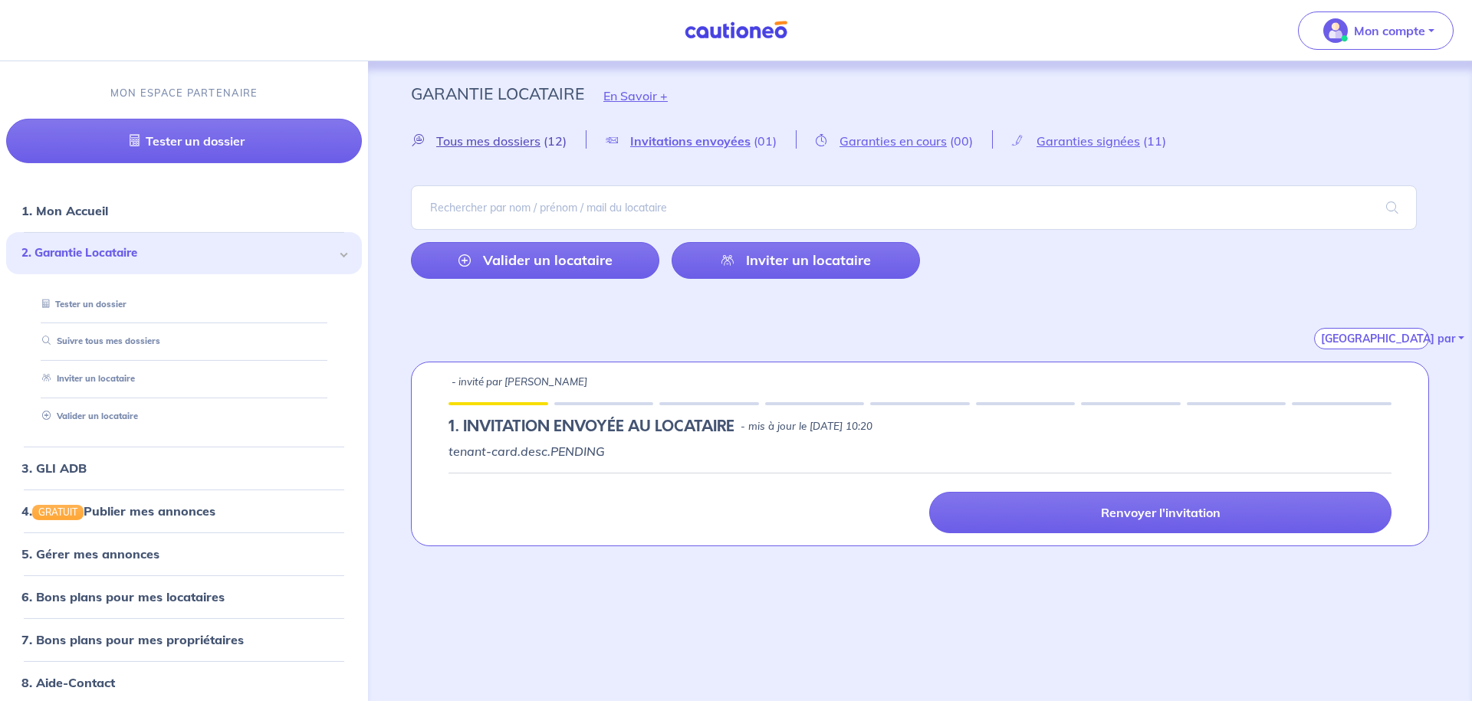
click at [468, 146] on span "Tous mes dossiers" at bounding box center [488, 140] width 104 height 15
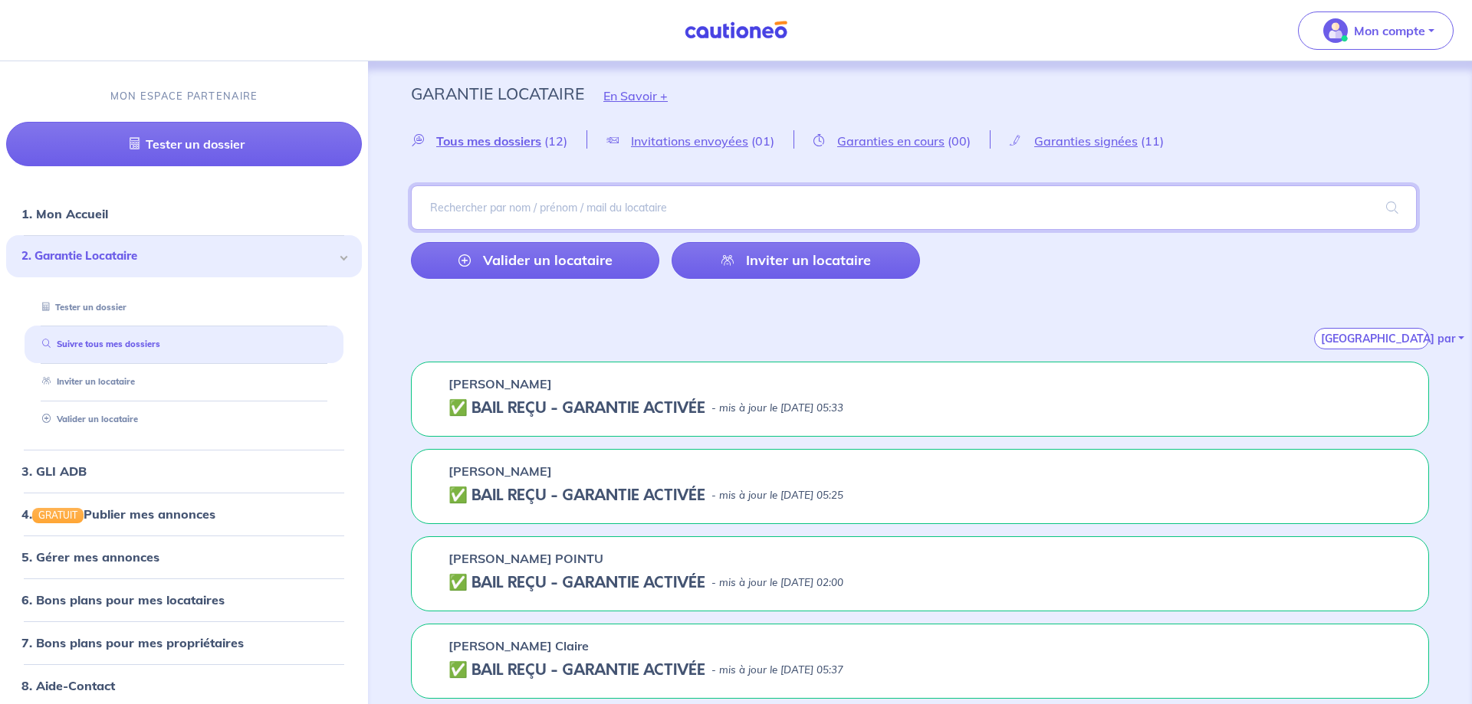
click at [831, 209] on input "search" at bounding box center [914, 207] width 1006 height 44
type input "capeau"
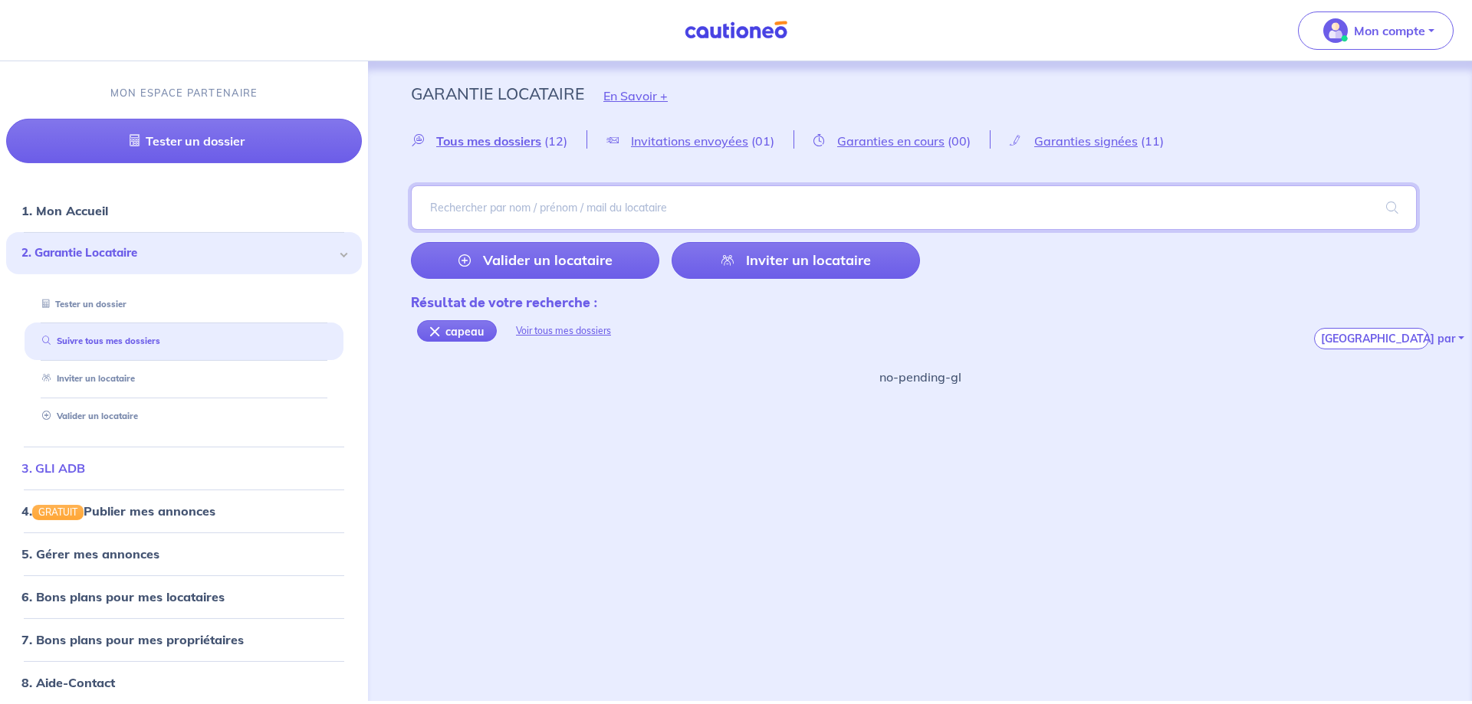
scroll to position [54, 0]
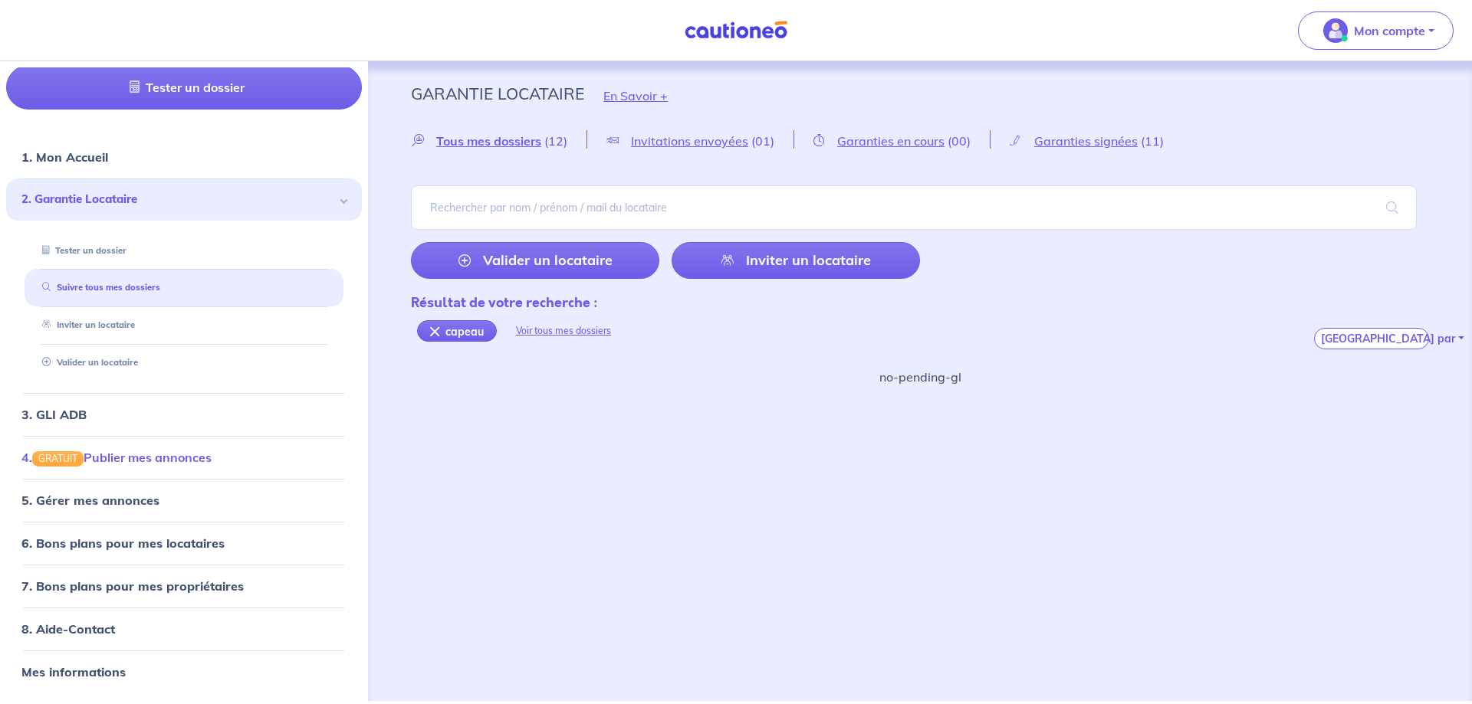
click at [125, 457] on link "4. GRATUIT Publier mes annonces" at bounding box center [116, 457] width 190 height 15
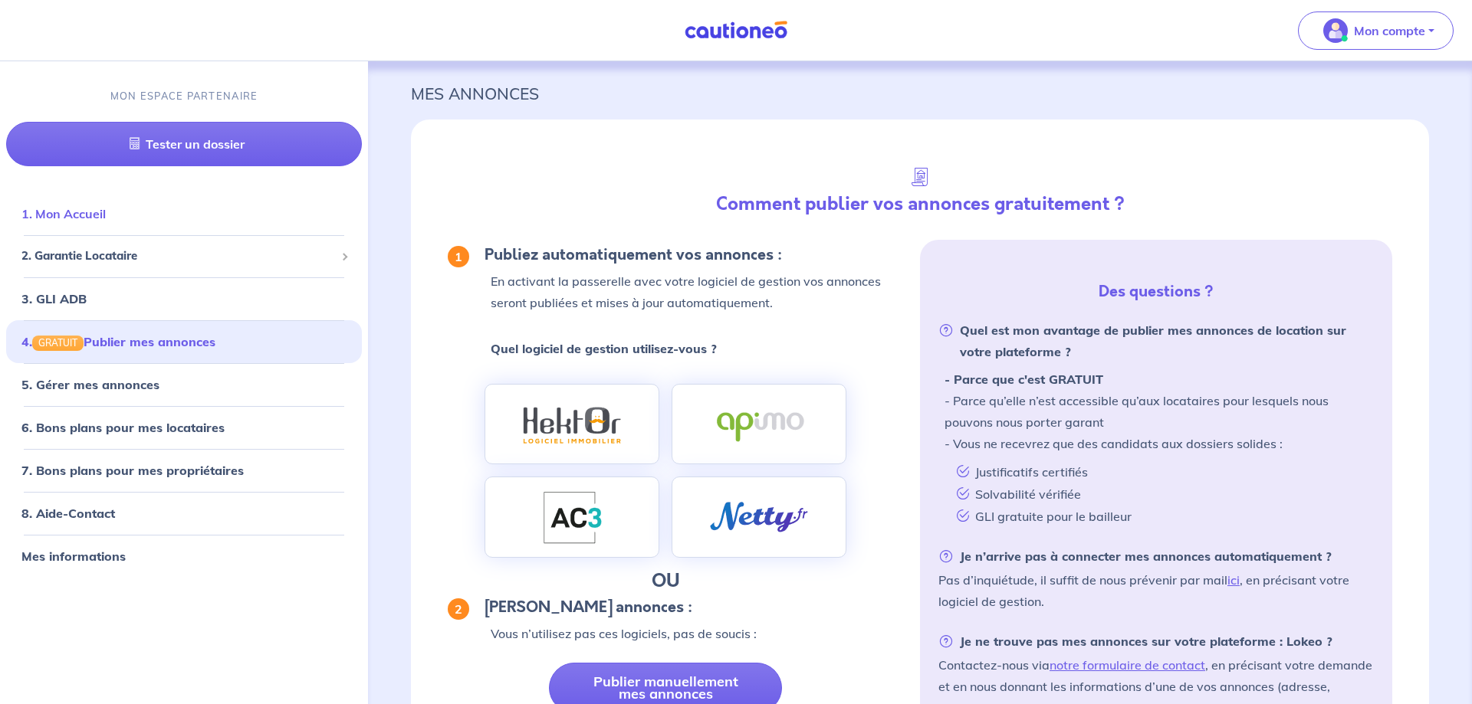
click at [106, 222] on link "1. Mon Accueil" at bounding box center [63, 213] width 84 height 15
